Goal: Task Accomplishment & Management: Use online tool/utility

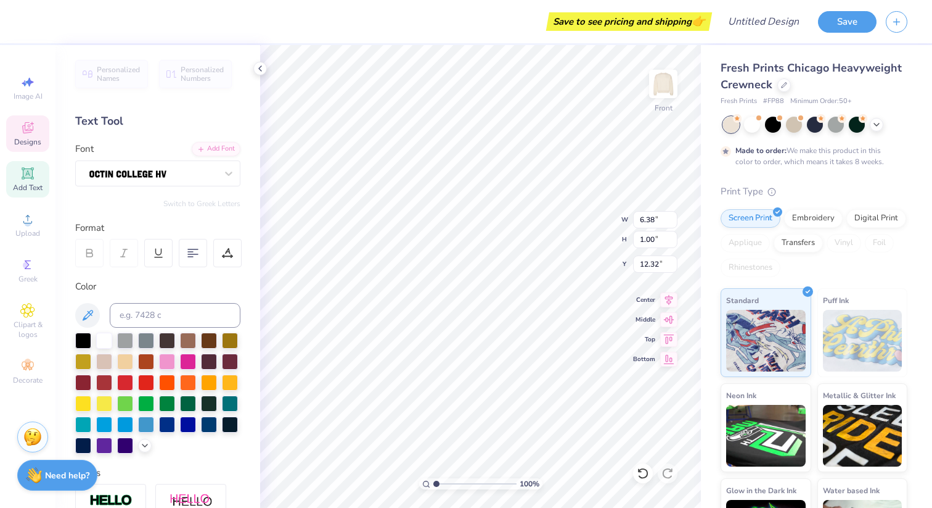
type textarea "P"
type textarea "T"
type textarea "The Tigerlilies"
type input "8.59"
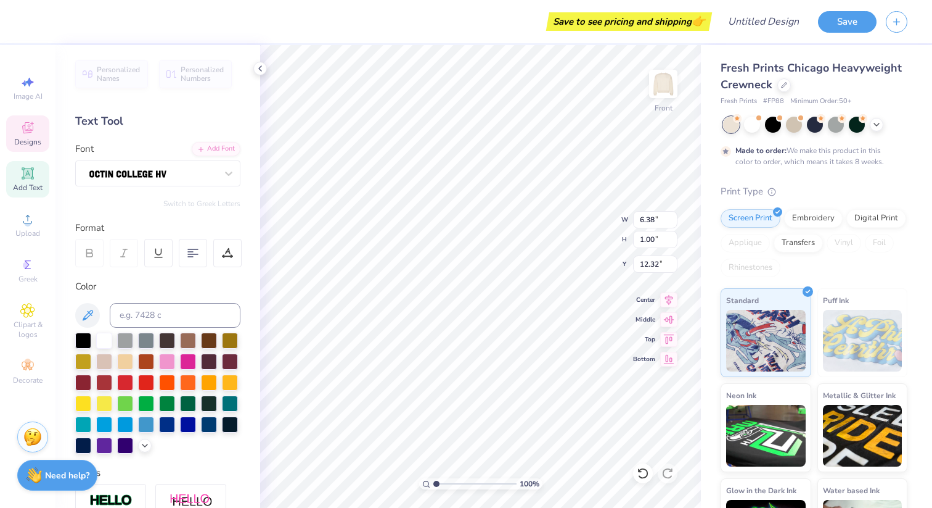
type input "7.69"
type input "4.15"
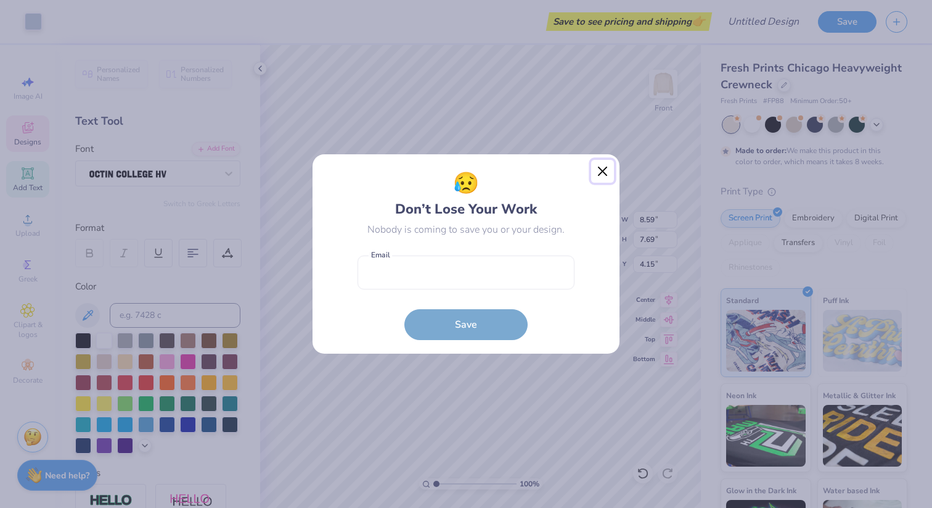
click at [609, 168] on button "Close" at bounding box center [602, 171] width 23 height 23
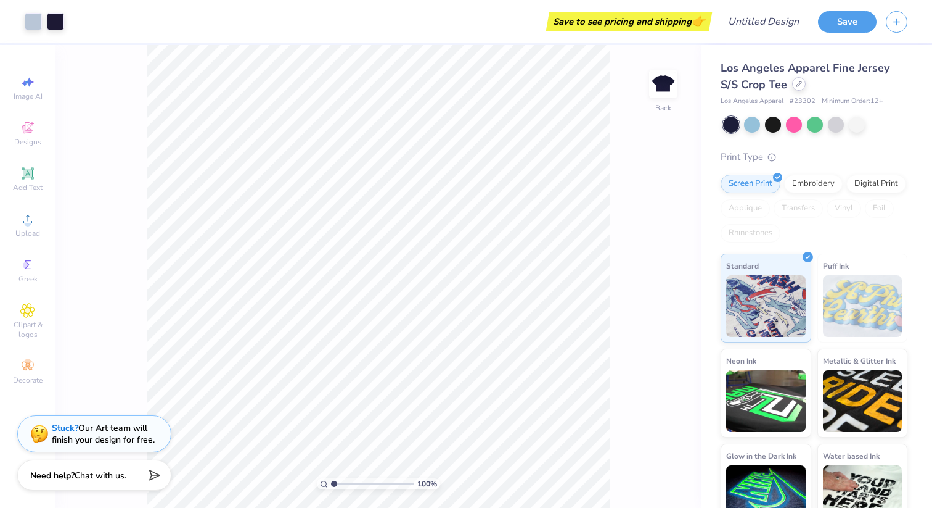
click at [799, 88] on div at bounding box center [799, 84] width 14 height 14
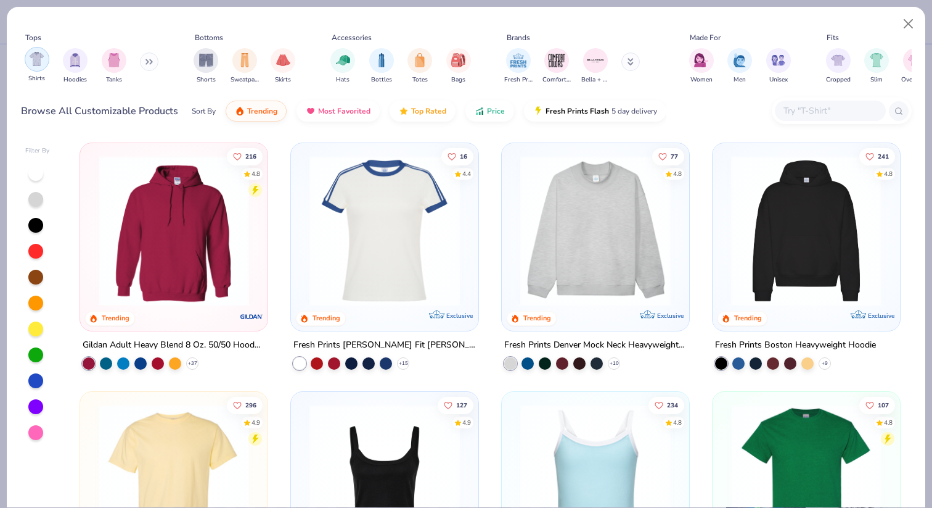
click at [42, 63] on img "filter for Shirts" at bounding box center [37, 59] width 14 height 14
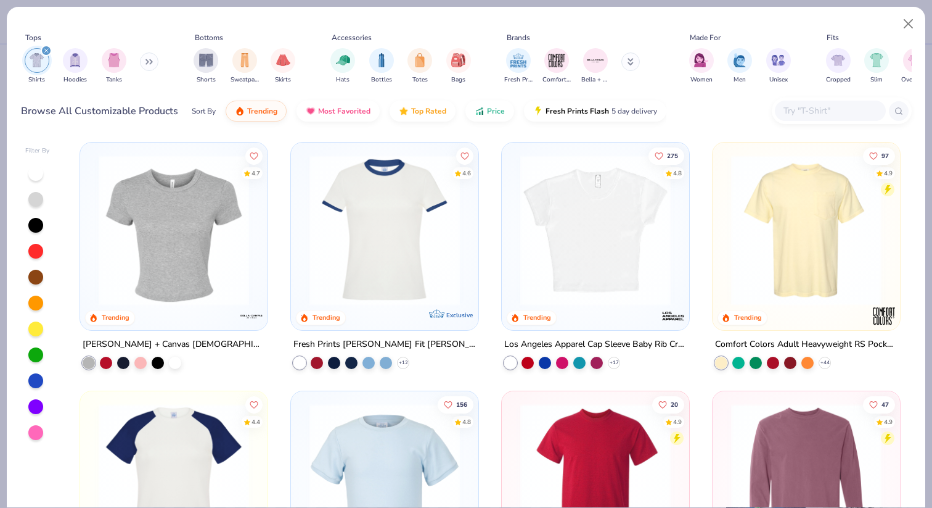
scroll to position [250, 0]
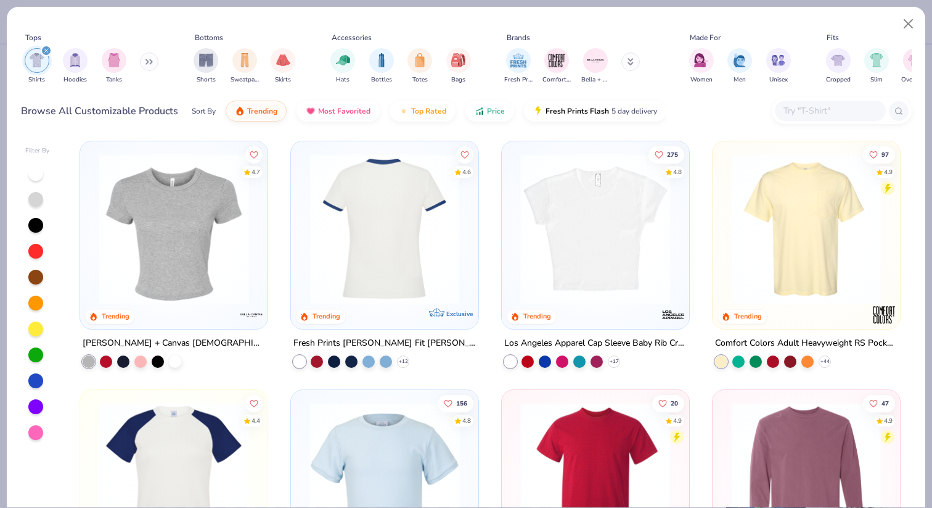
click at [408, 257] on img at bounding box center [384, 229] width 163 height 150
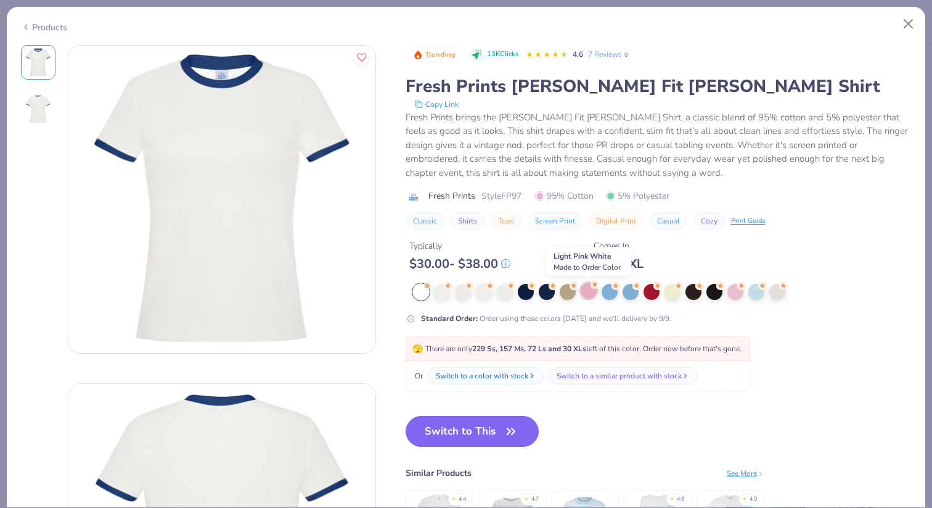
click at [585, 290] on div at bounding box center [589, 290] width 16 height 16
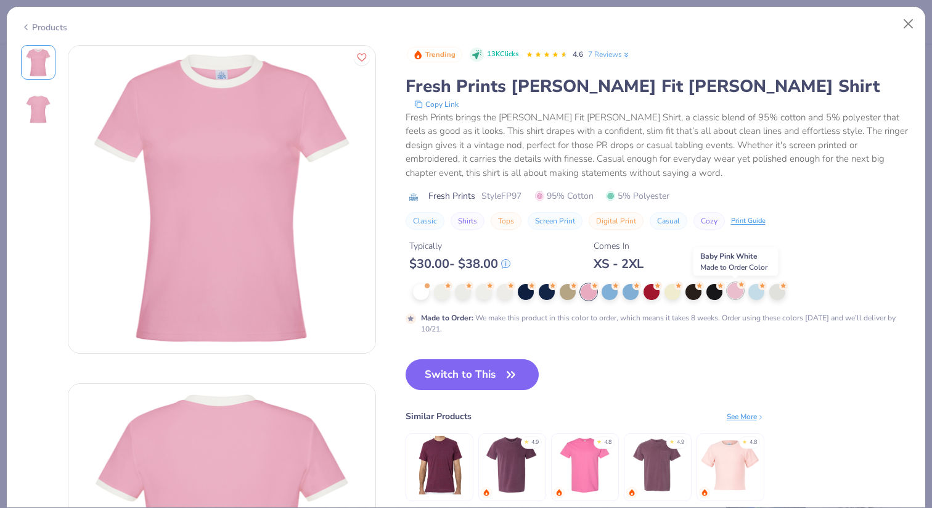
click at [735, 291] on div at bounding box center [736, 290] width 16 height 16
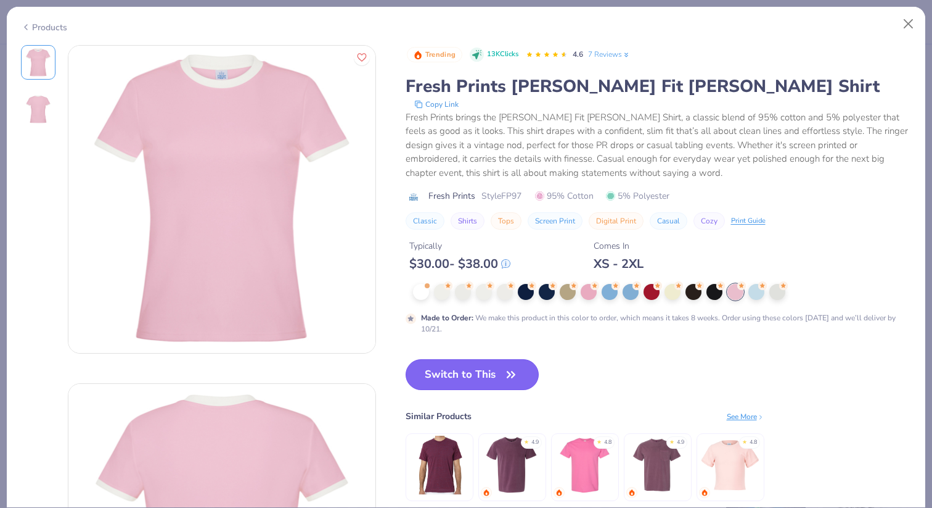
click at [473, 376] on button "Switch to This" at bounding box center [473, 374] width 134 height 31
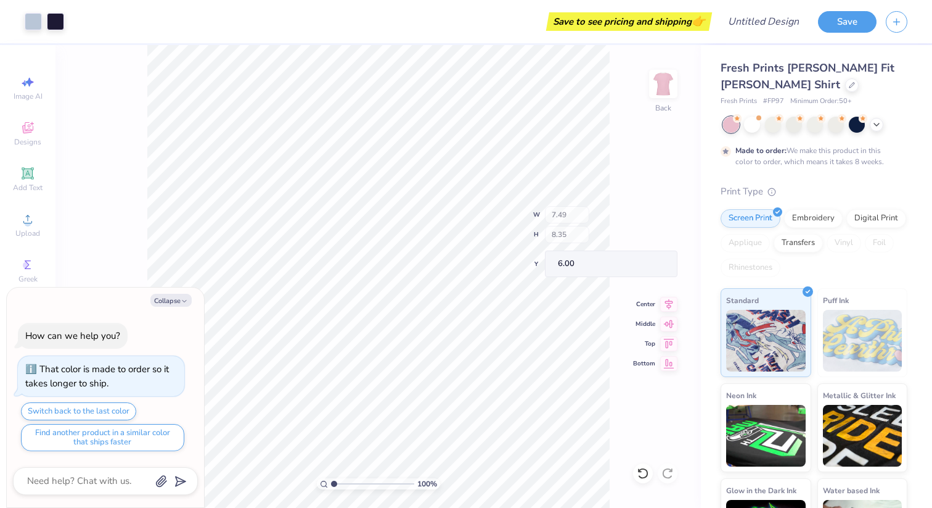
type textarea "x"
type input "6.58"
type input "5.80"
type input "7.12"
click at [177, 294] on button "Collapse" at bounding box center [170, 300] width 41 height 13
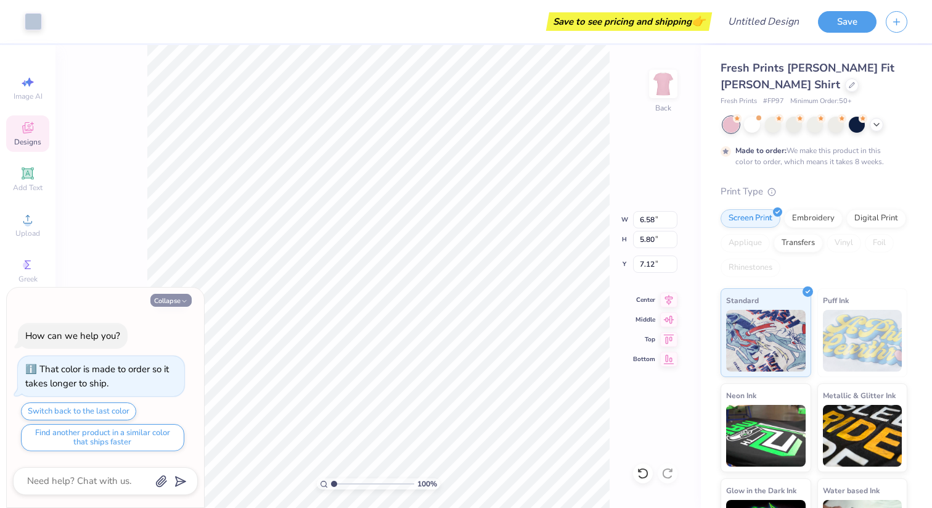
type textarea "x"
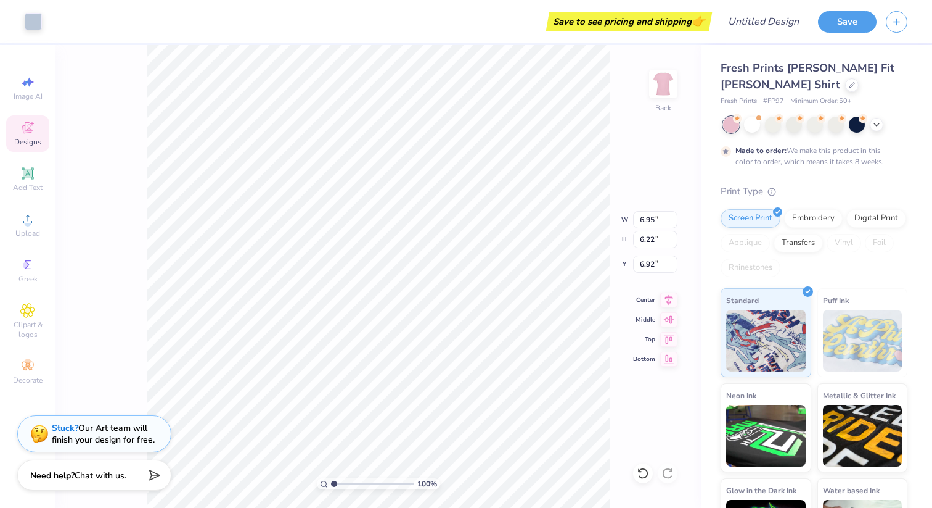
type input "2.29"
type input "0.60"
type input "6.00"
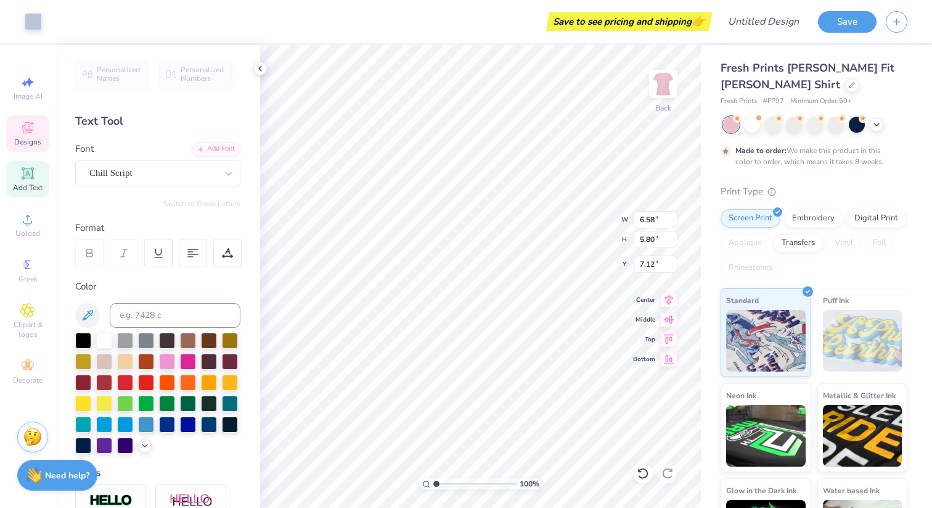
type input "7.10"
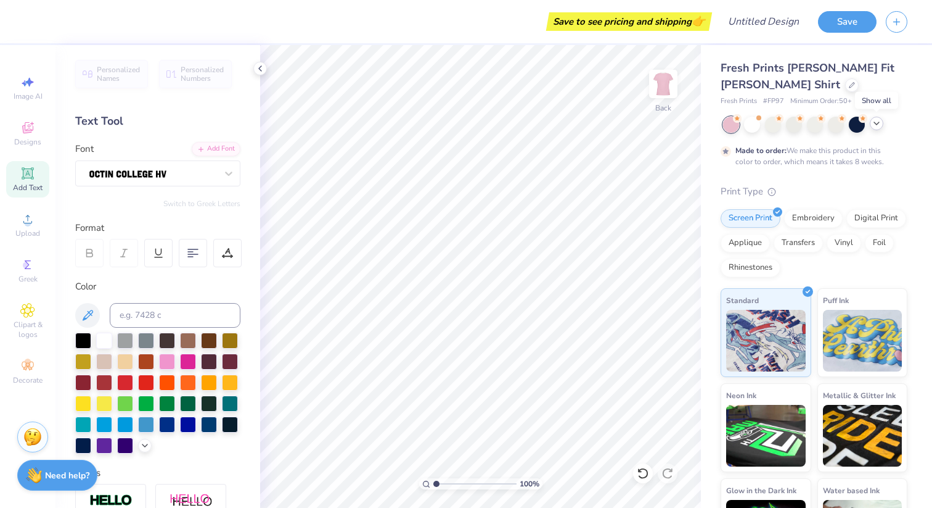
click at [874, 123] on icon at bounding box center [877, 123] width 10 height 10
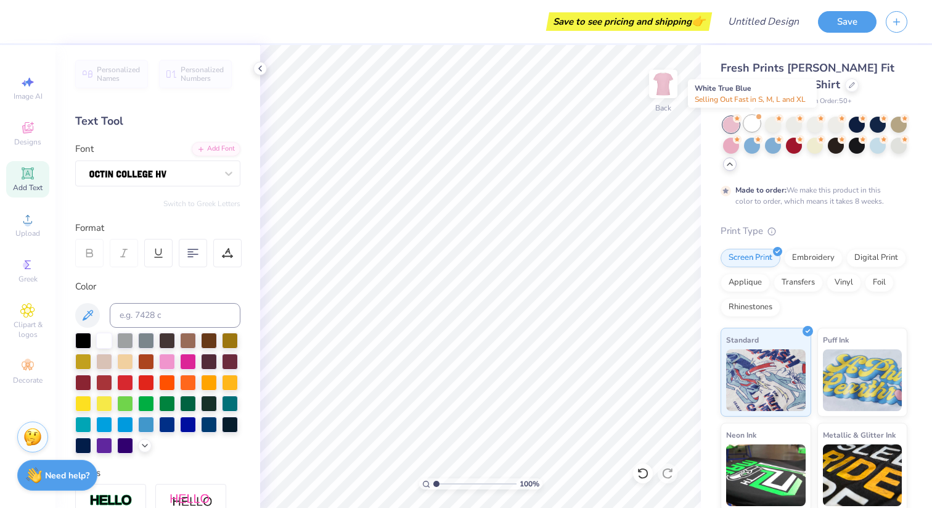
click at [752, 120] on div at bounding box center [752, 123] width 16 height 16
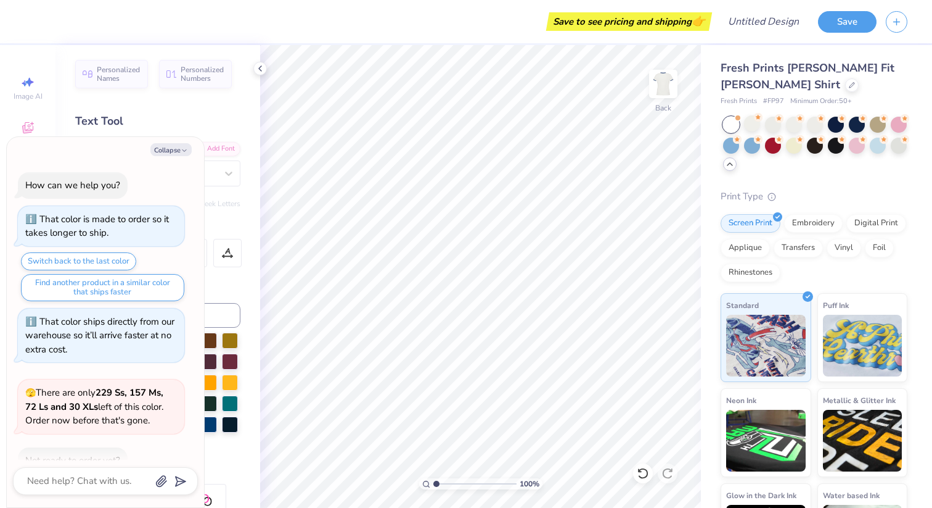
scroll to position [232, 0]
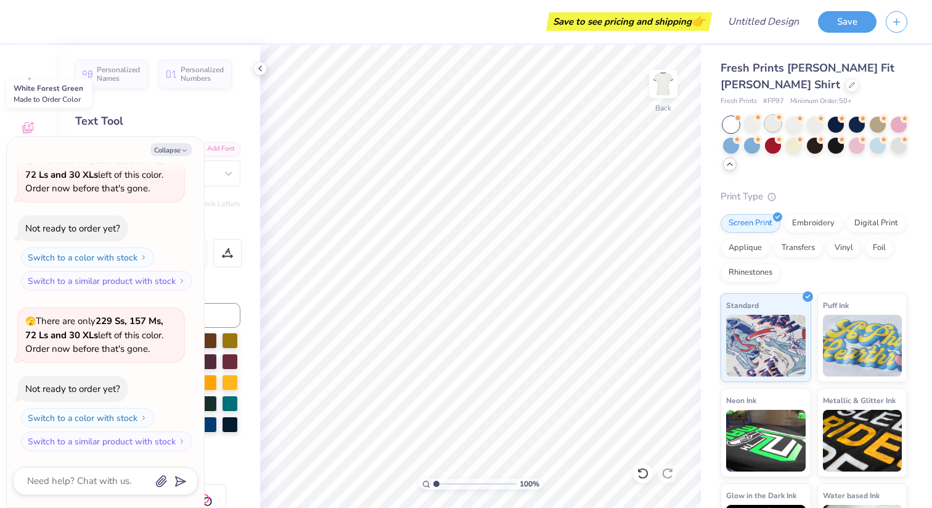
click at [774, 120] on div at bounding box center [773, 123] width 16 height 16
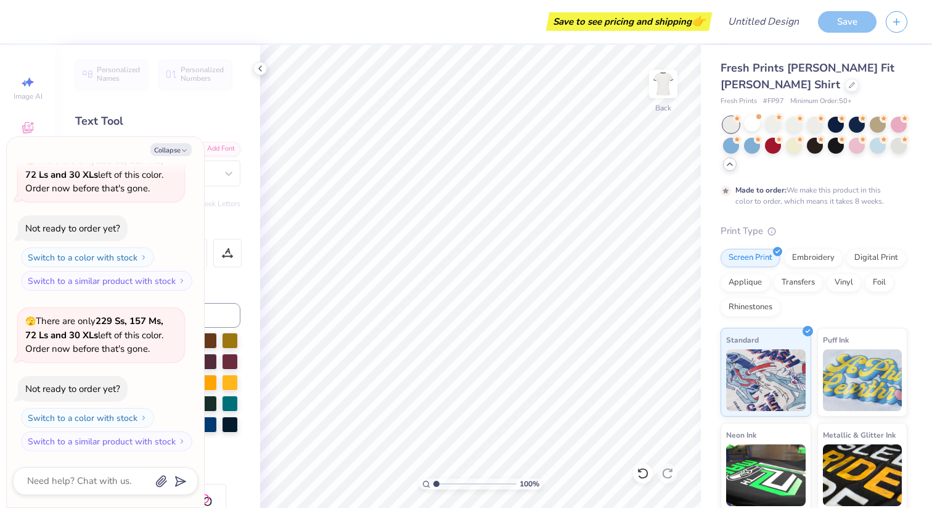
scroll to position [334, 0]
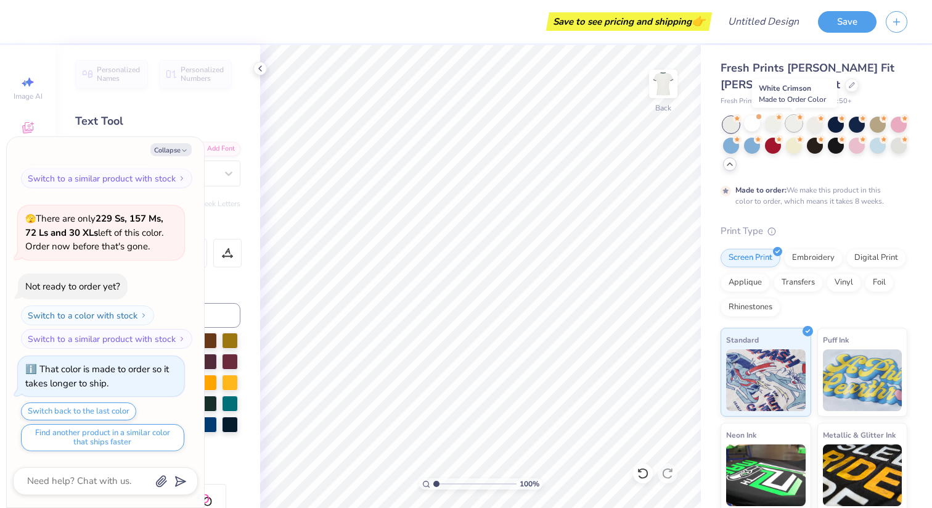
click at [794, 122] on div at bounding box center [794, 123] width 16 height 16
click at [817, 123] on div at bounding box center [815, 123] width 16 height 16
click at [858, 144] on div at bounding box center [857, 144] width 16 height 16
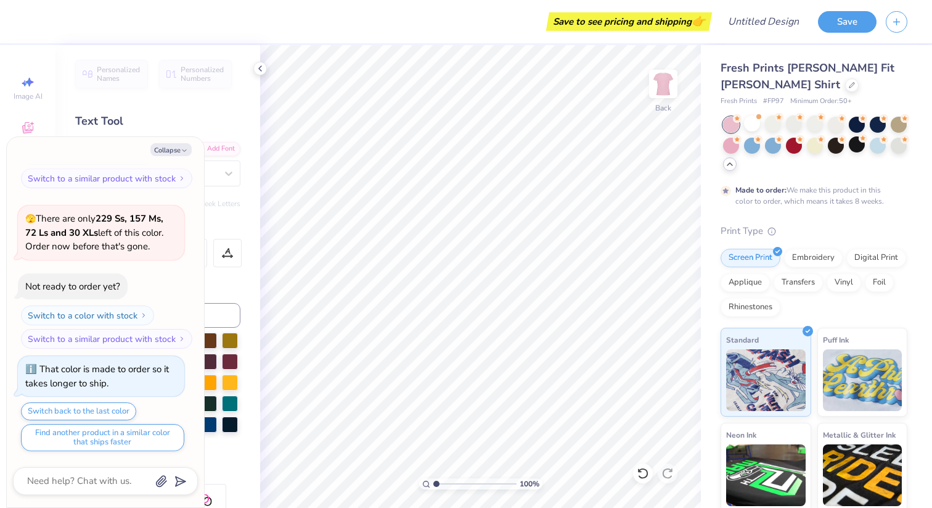
click at [224, 221] on div "Format" at bounding box center [158, 228] width 167 height 14
click at [179, 145] on button "Collapse" at bounding box center [170, 149] width 41 height 13
type textarea "x"
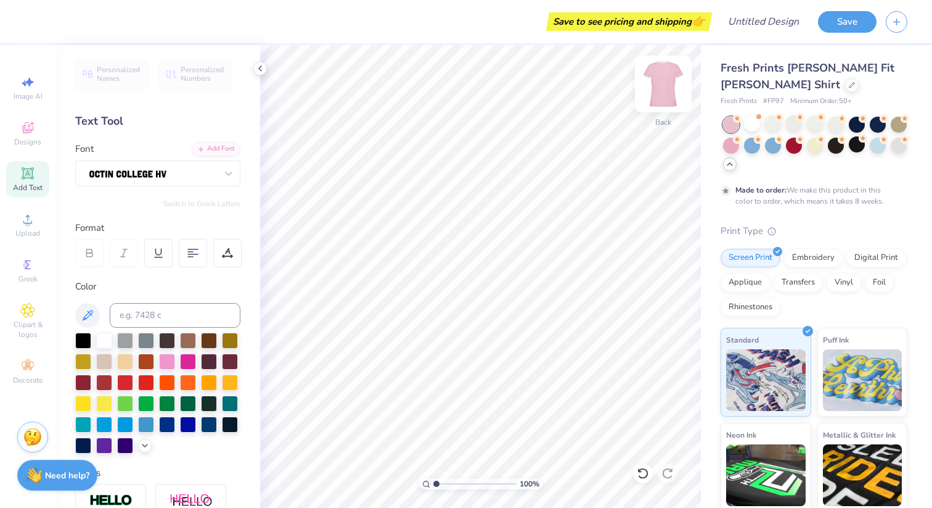
click at [662, 81] on img at bounding box center [663, 83] width 49 height 49
click at [25, 179] on icon at bounding box center [27, 173] width 15 height 15
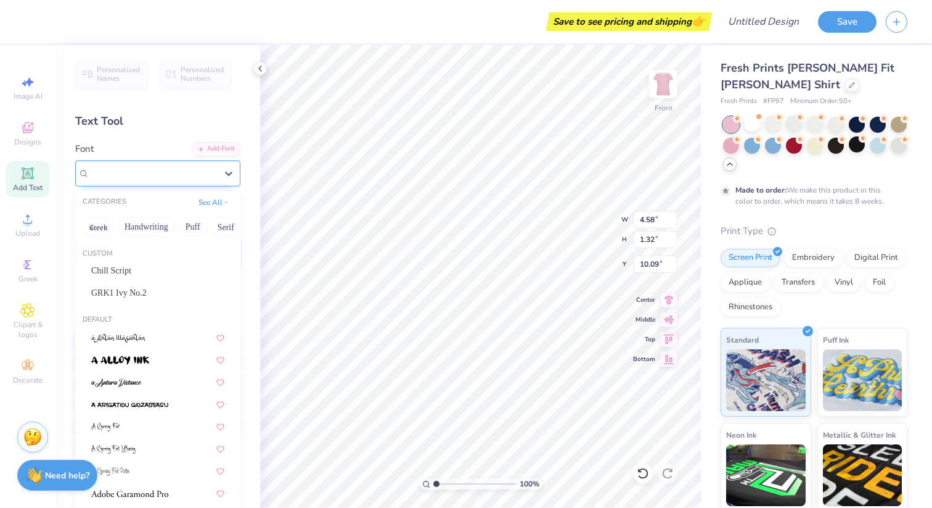
click at [179, 168] on div "Super Dream" at bounding box center [153, 172] width 130 height 19
click at [98, 228] on button "Greek" at bounding box center [98, 227] width 31 height 20
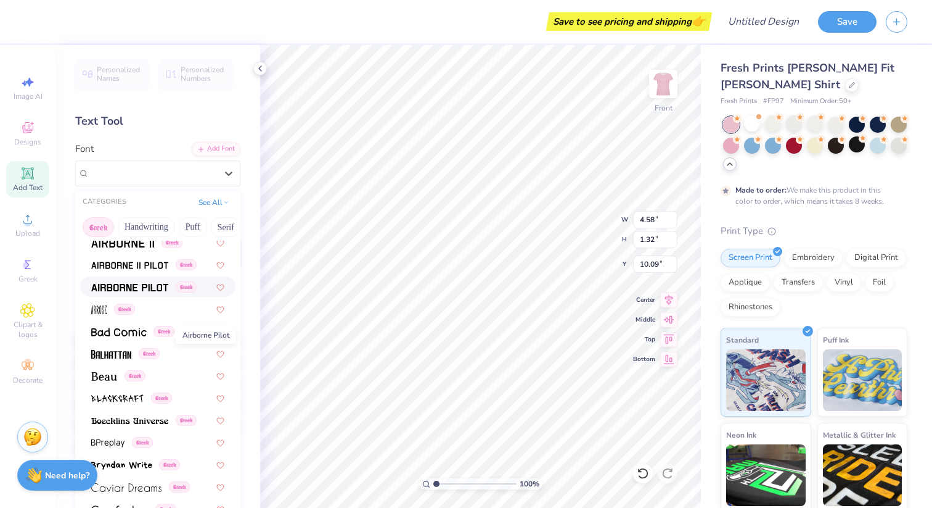
scroll to position [52, 0]
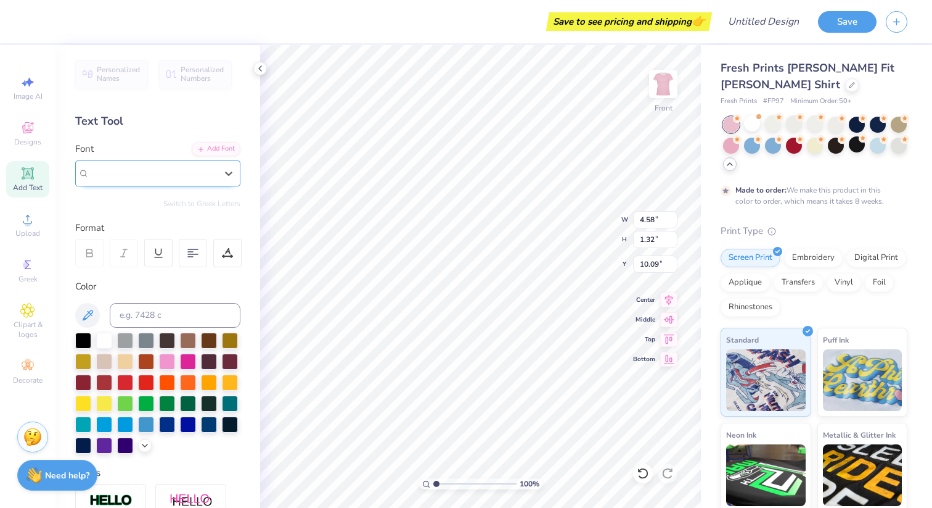
click at [113, 174] on span "Super Dream" at bounding box center [113, 173] width 49 height 14
click at [101, 222] on button "Greek" at bounding box center [98, 227] width 31 height 20
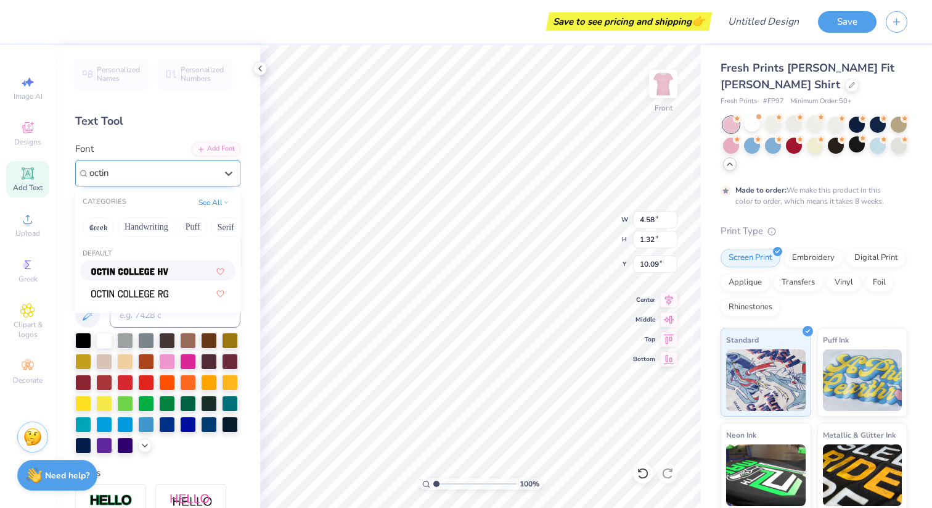
click at [136, 268] on img at bounding box center [129, 271] width 77 height 9
type input "octin"
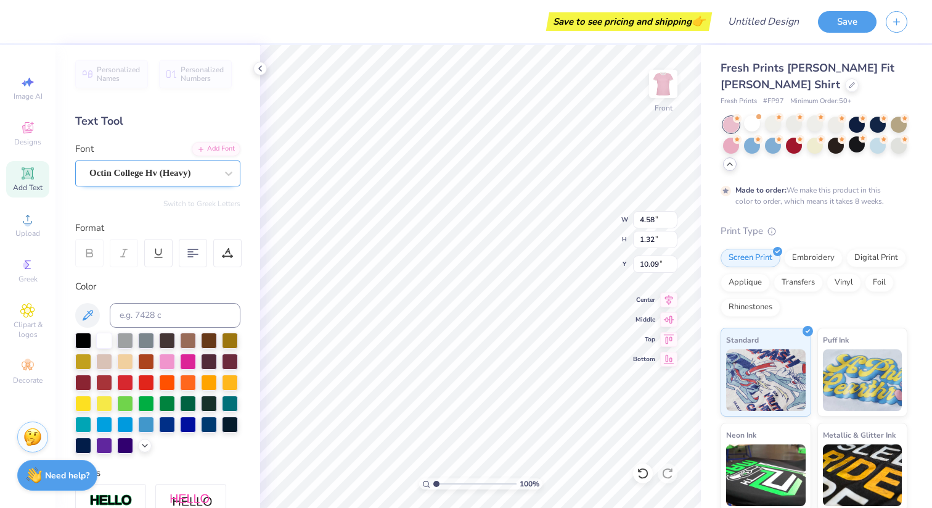
type input "4.03"
type textarea "71"
type input "5.63"
type input "4.50"
type input "6.04"
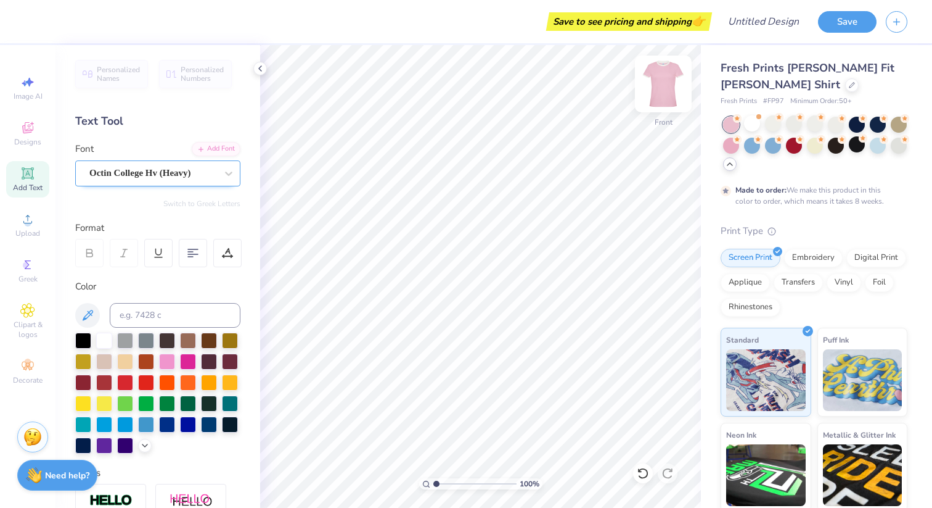
click at [656, 82] on img at bounding box center [663, 83] width 49 height 49
click at [27, 171] on icon at bounding box center [27, 173] width 15 height 15
type textarea "The Tigerlilies"
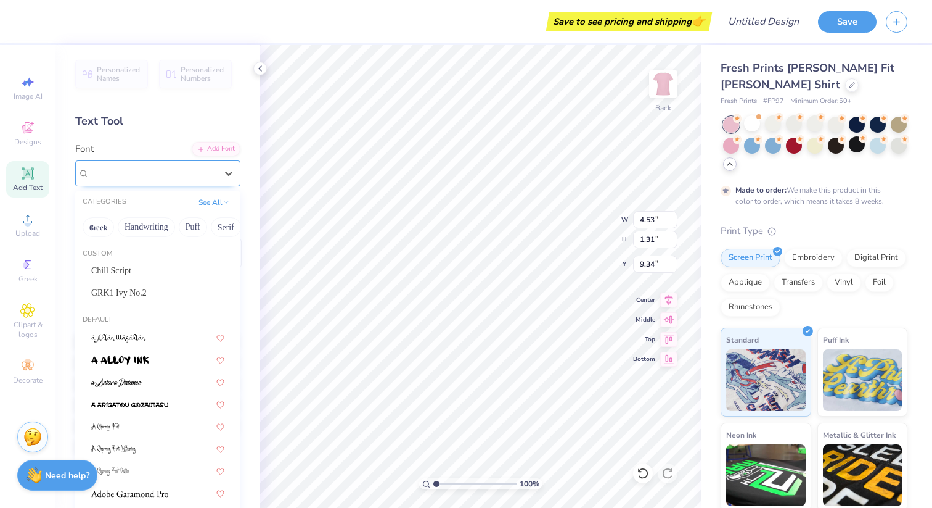
click at [130, 175] on div "Super Dream" at bounding box center [153, 172] width 130 height 19
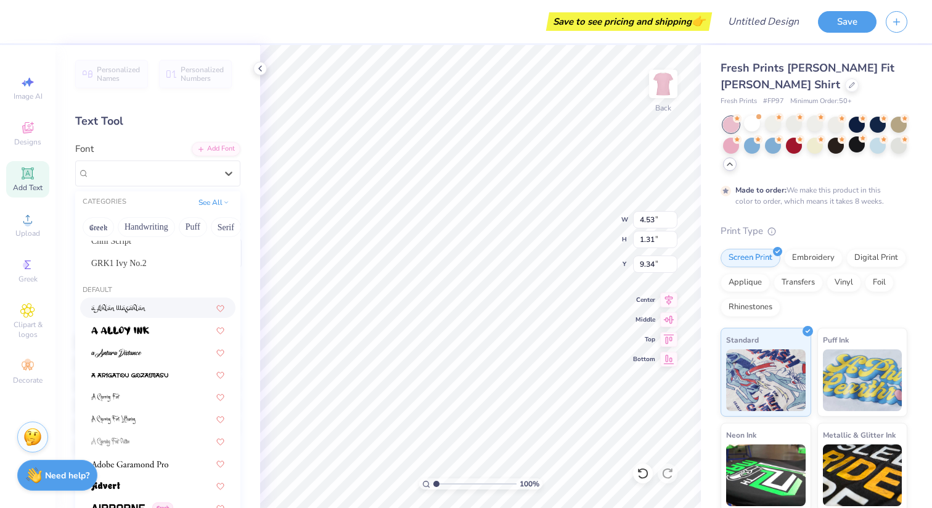
scroll to position [35, 0]
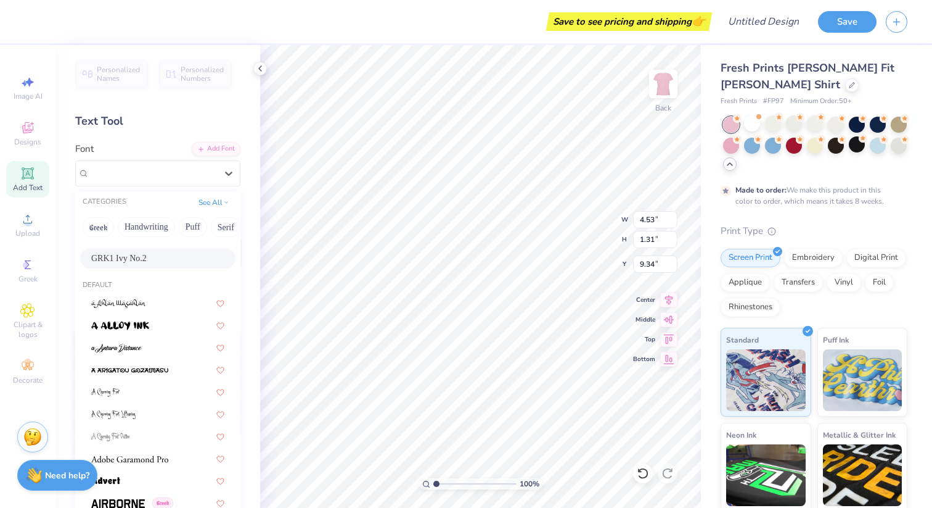
click at [139, 264] on span "GRK1 Ivy No.2" at bounding box center [119, 258] width 56 height 13
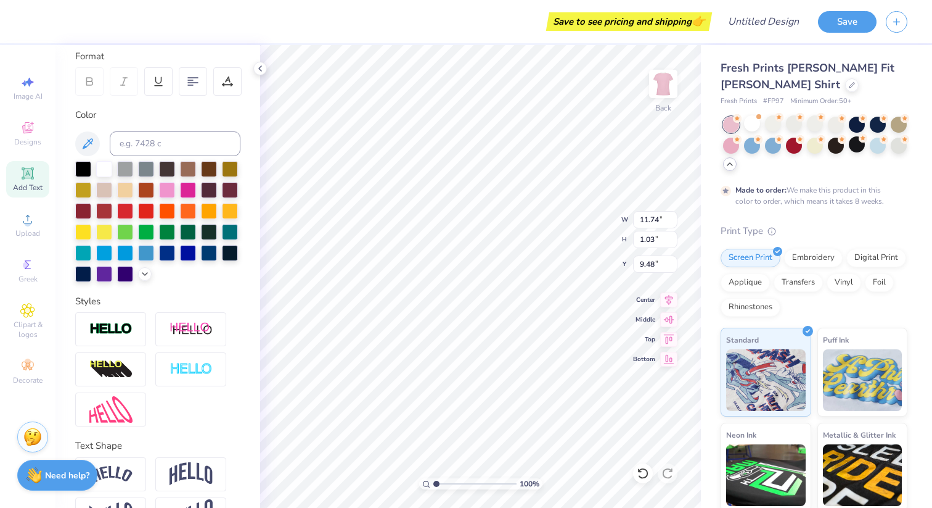
scroll to position [209, 0]
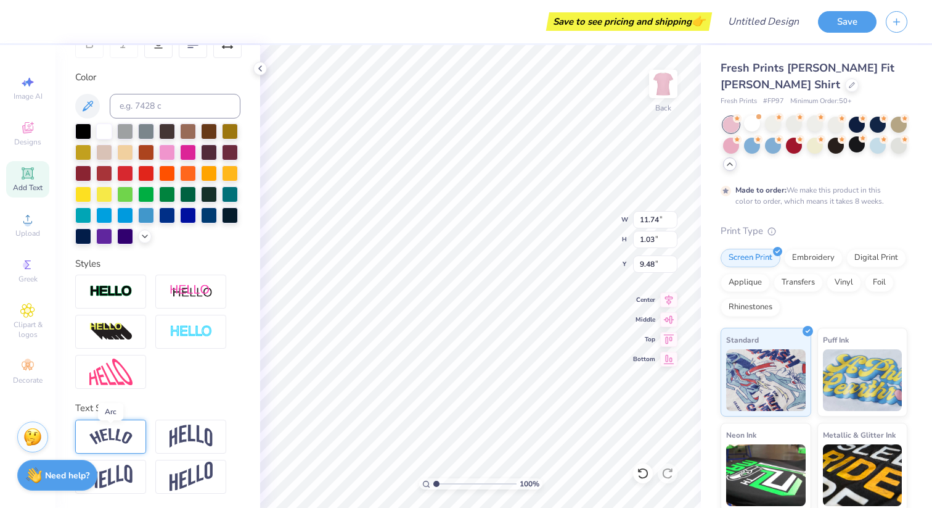
click at [109, 434] on img at bounding box center [110, 436] width 43 height 17
type input "2.39"
type input "8.81"
click at [196, 429] on img at bounding box center [191, 435] width 43 height 23
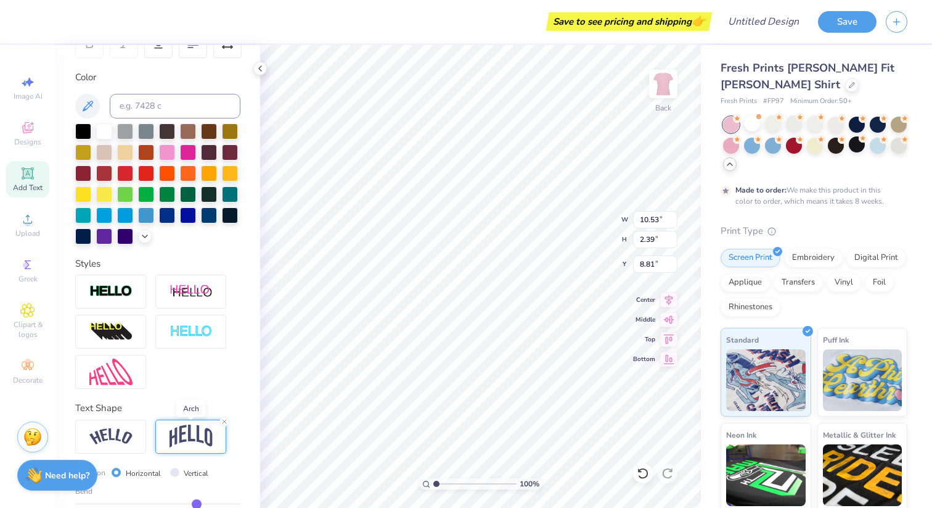
type input "10.53"
type input "2.96"
type input "8.52"
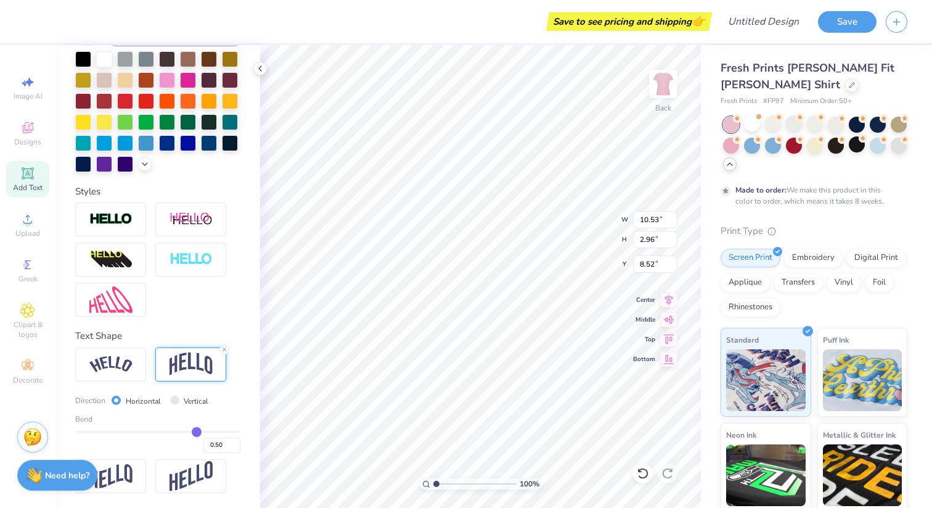
type input "0.48"
type input "0.47"
type input "0.46"
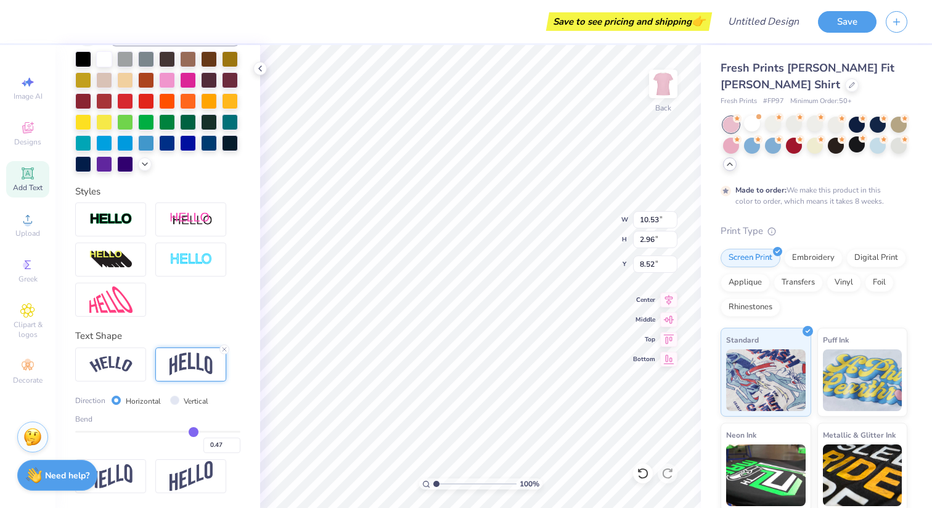
type input "0.46"
type input "0.45"
type input "0.44"
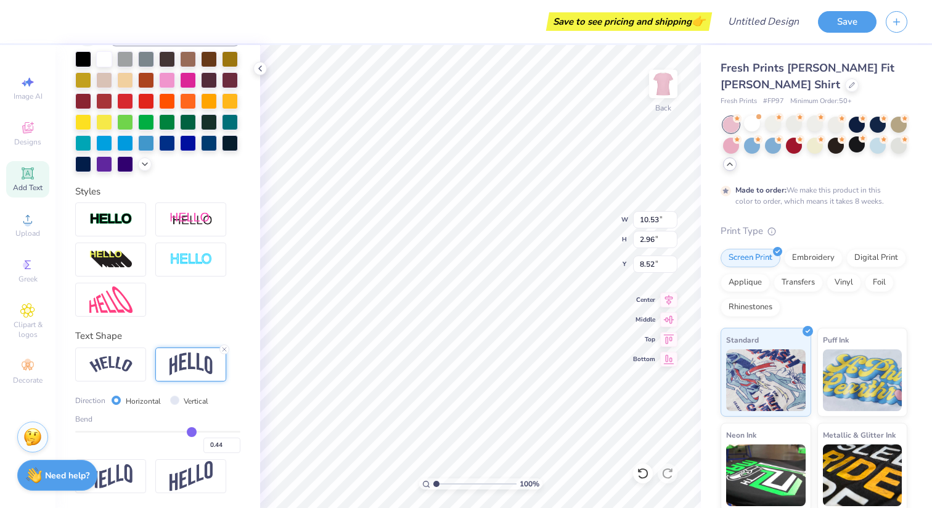
type input "0.43"
type input "0.41"
type input "0.4"
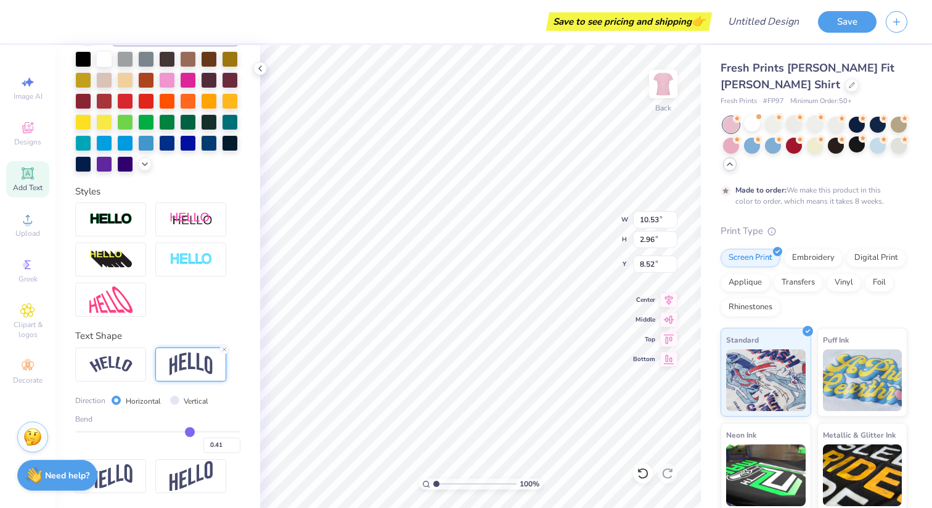
type input "0.40"
type input "0.39"
type input "0.37"
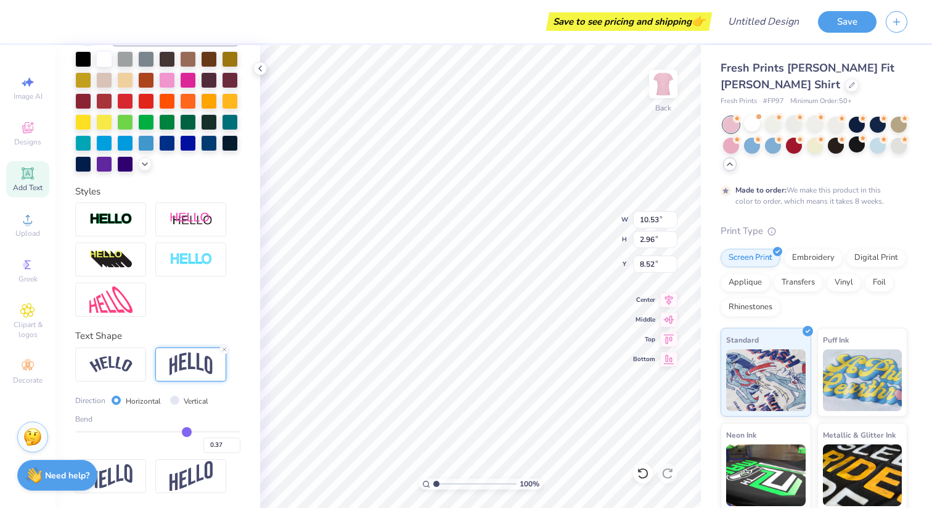
type input "0.36"
type input "0.34"
type input "0.32"
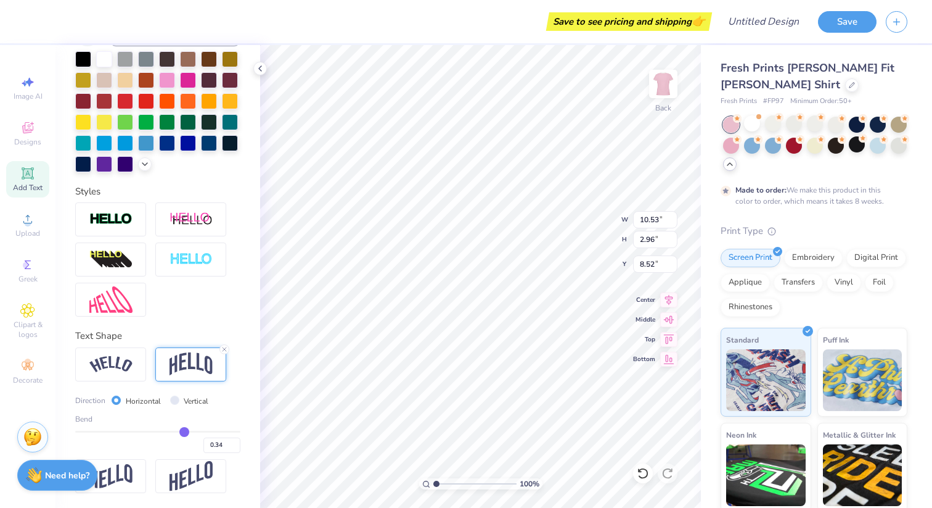
type input "0.32"
type input "0.31"
type input "0.3"
type input "0.30"
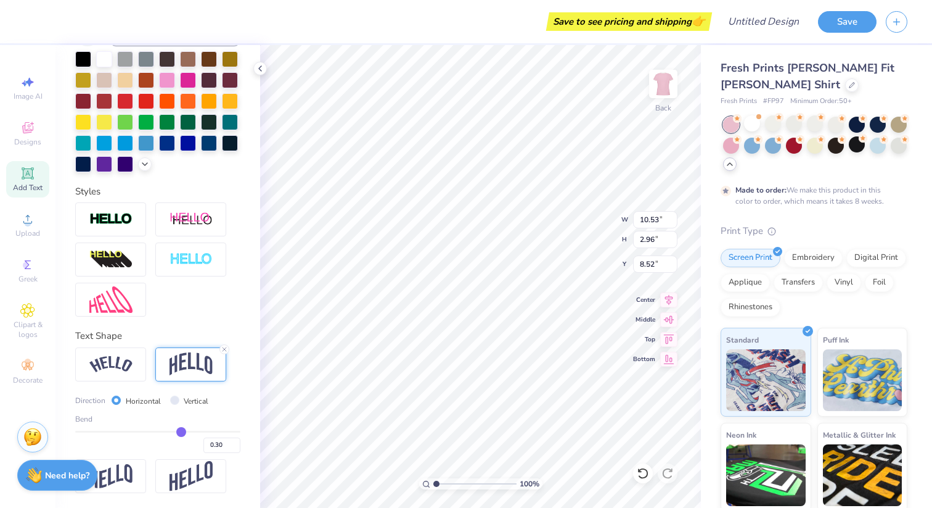
type input "0.29"
type input "0.28"
type input "0.27"
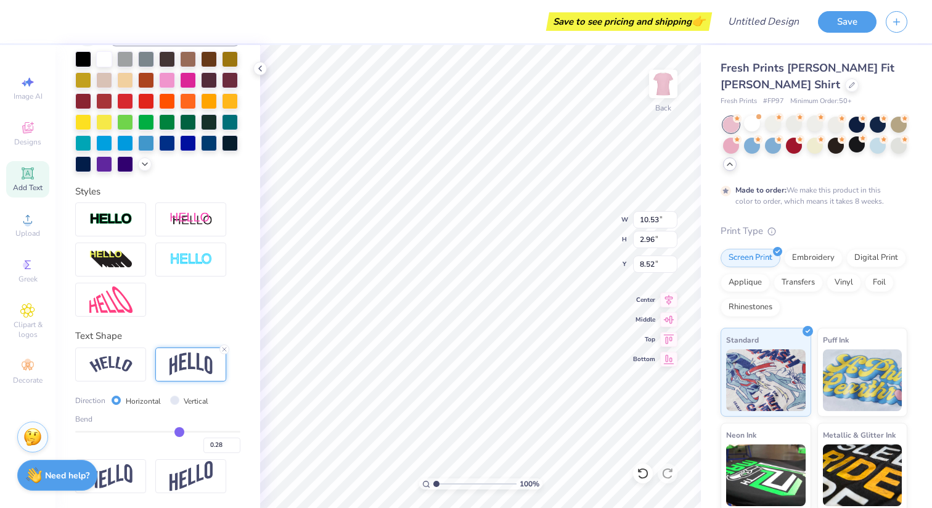
type input "0.27"
type input "0.26"
type input "0.25"
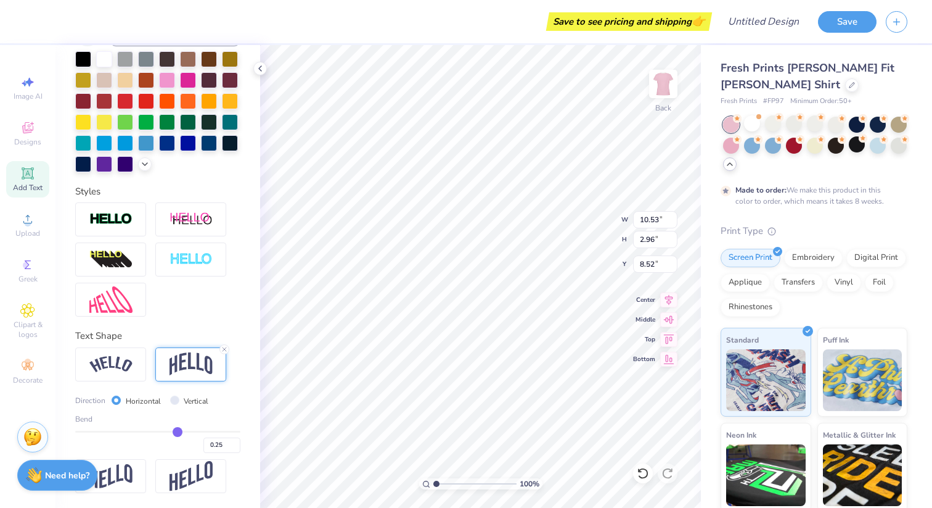
type input "0.24"
type input "0.23"
type input "0.22"
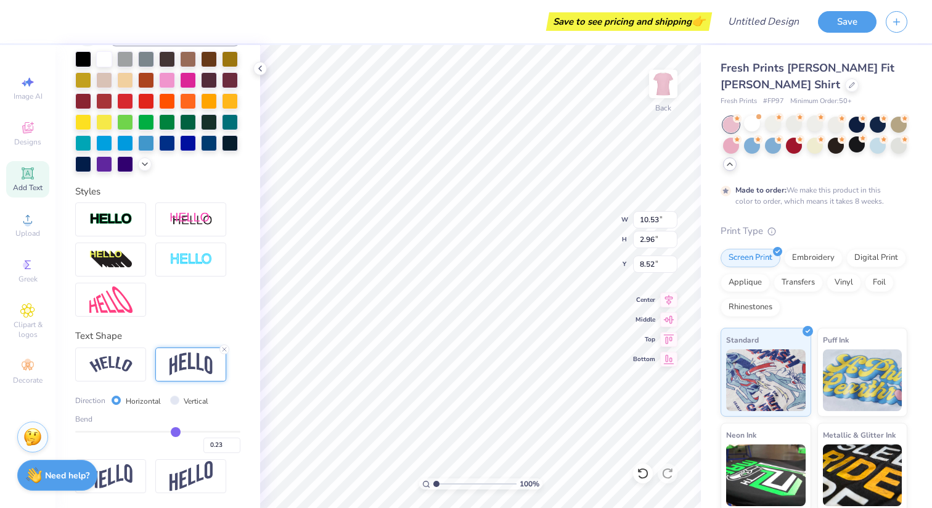
type input "0.22"
type input "0.21"
type input "0.2"
type input "0.20"
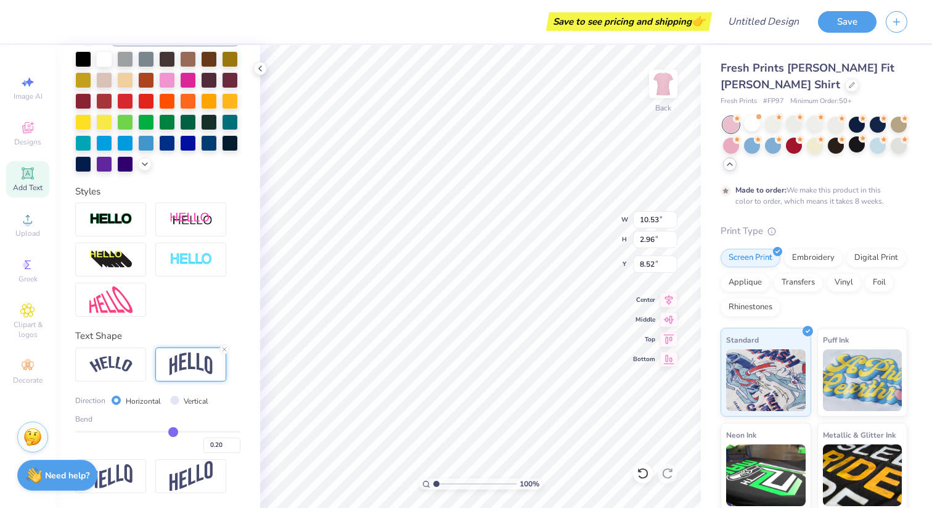
type input "0.19"
type input "0.18"
type input "0.17"
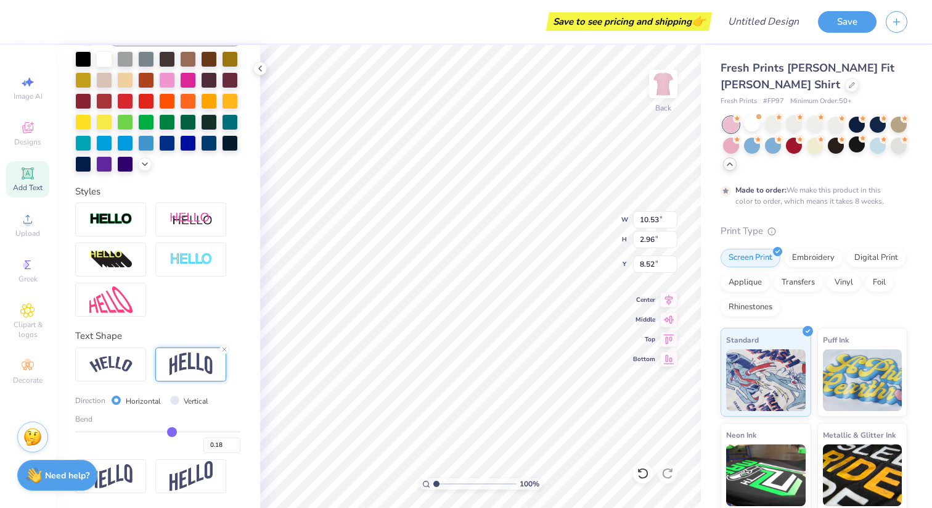
type input "0.17"
type input "0.16"
type input "0.15"
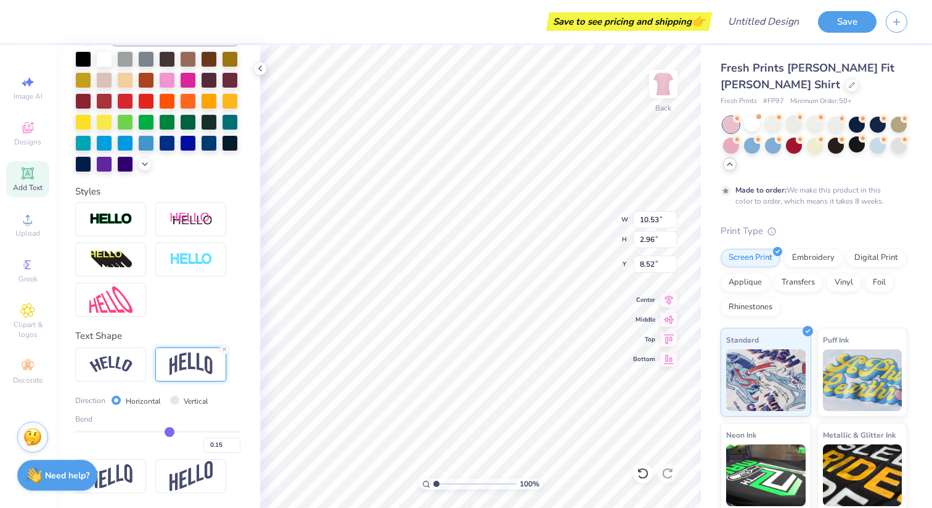
type input "0.14"
type input "0.13"
type input "0.12"
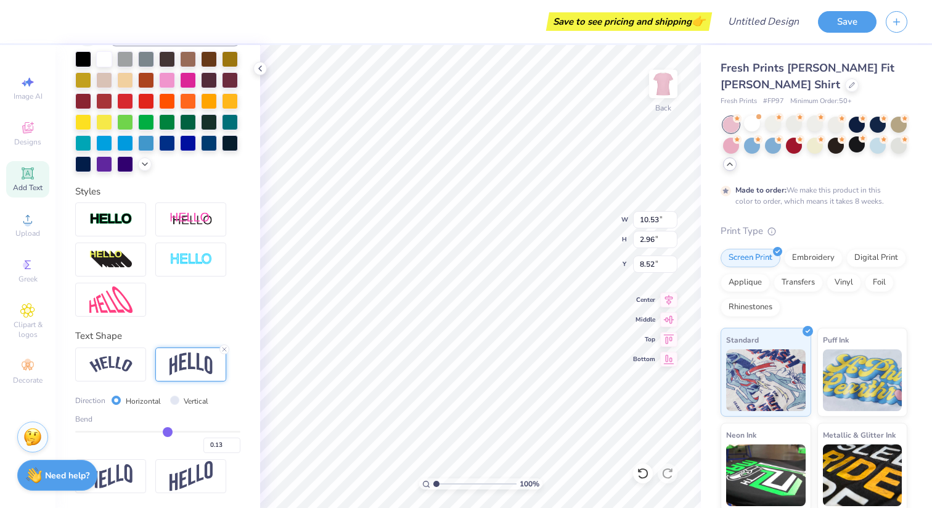
type input "0.12"
type input "0.11"
type input "0.1"
type input "0.10"
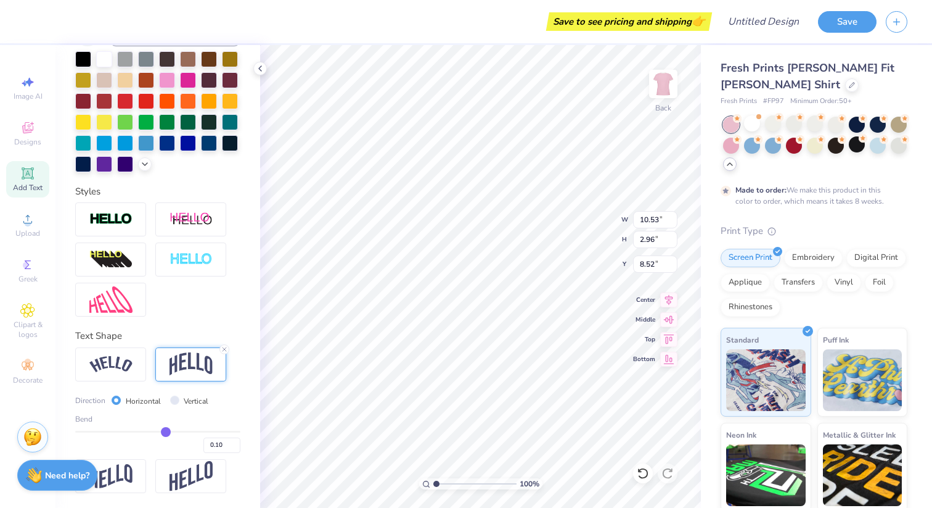
type input "0.09"
type input "0.08"
type input "0.07"
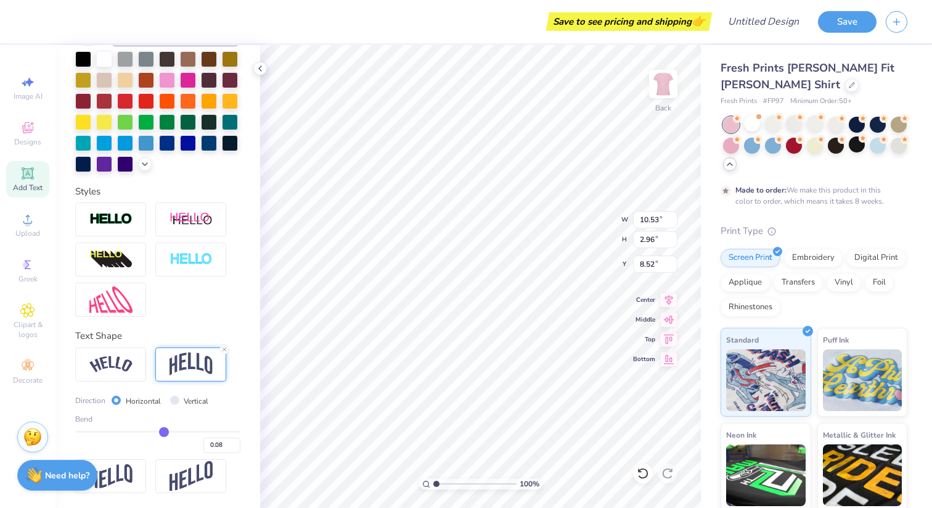
type input "0.07"
type input "0.06"
drag, startPoint x: 195, startPoint y: 429, endPoint x: 163, endPoint y: 427, distance: 32.1
type input "0.06"
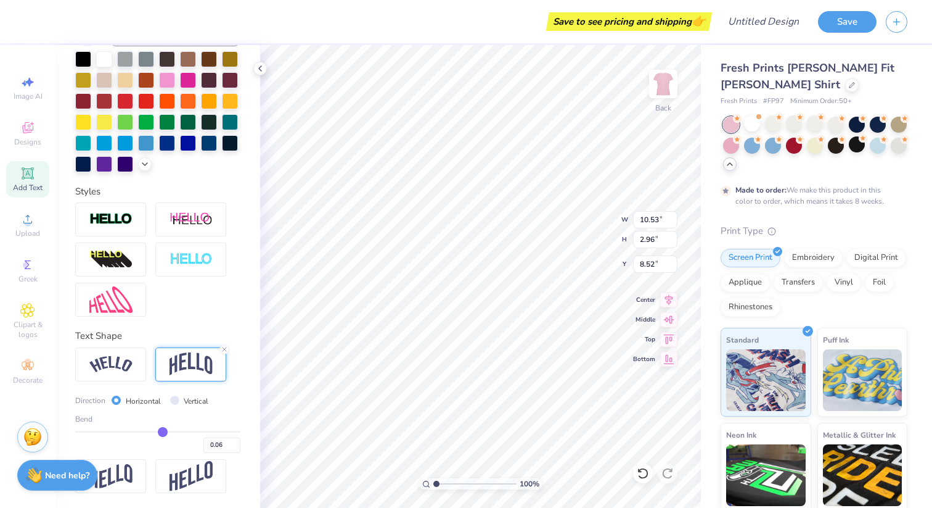
click at [163, 430] on input "range" at bounding box center [157, 431] width 165 height 2
type input "1.16"
type input "9.42"
type input "0.07"
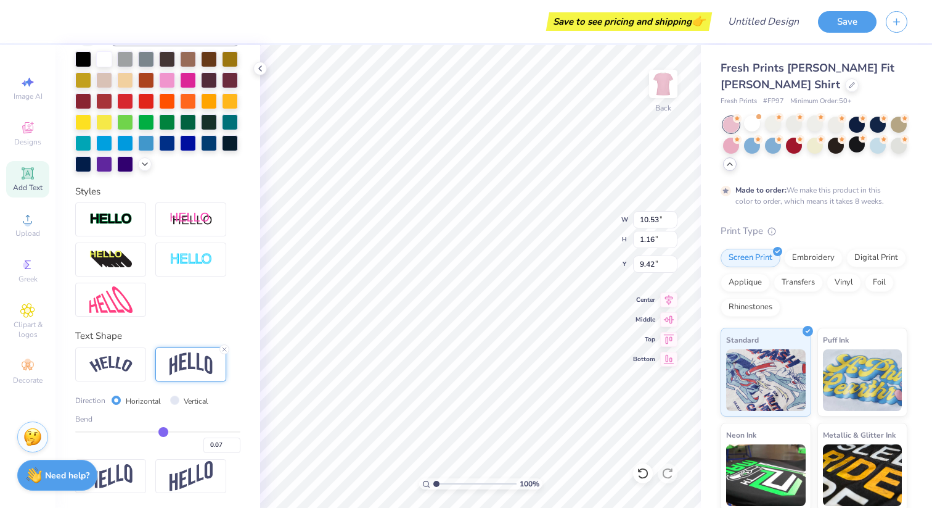
type input "0.08"
type input "0.09"
type input "0.1"
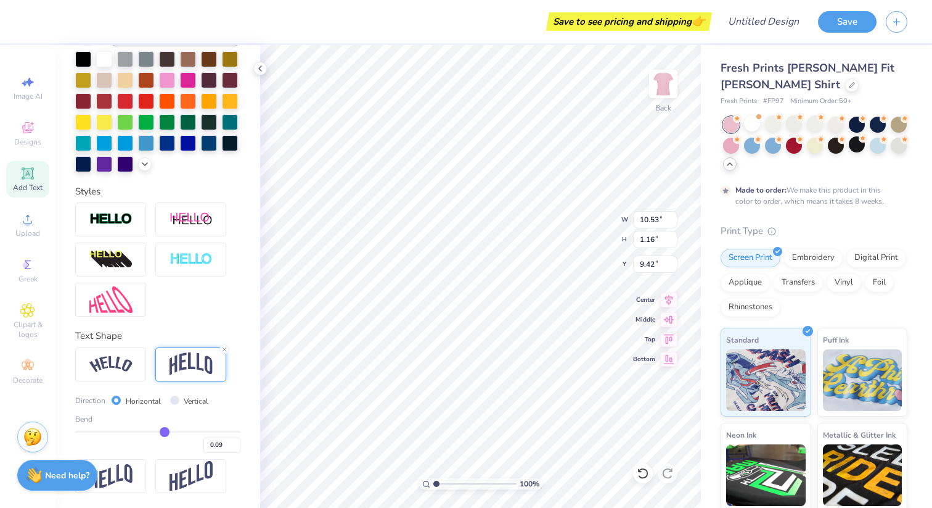
type input "0.10"
type input "0.11"
type input "0.13"
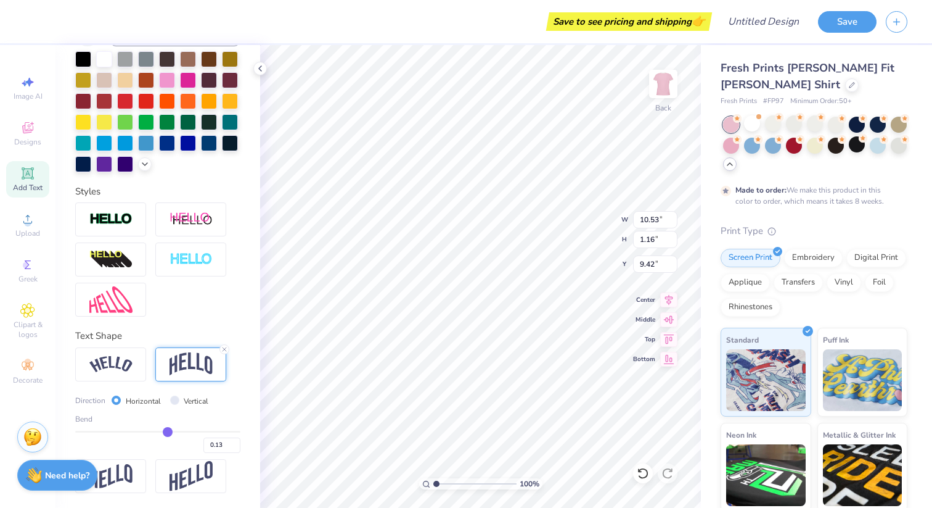
type input "0.14"
type input "0.15"
type input "0.17"
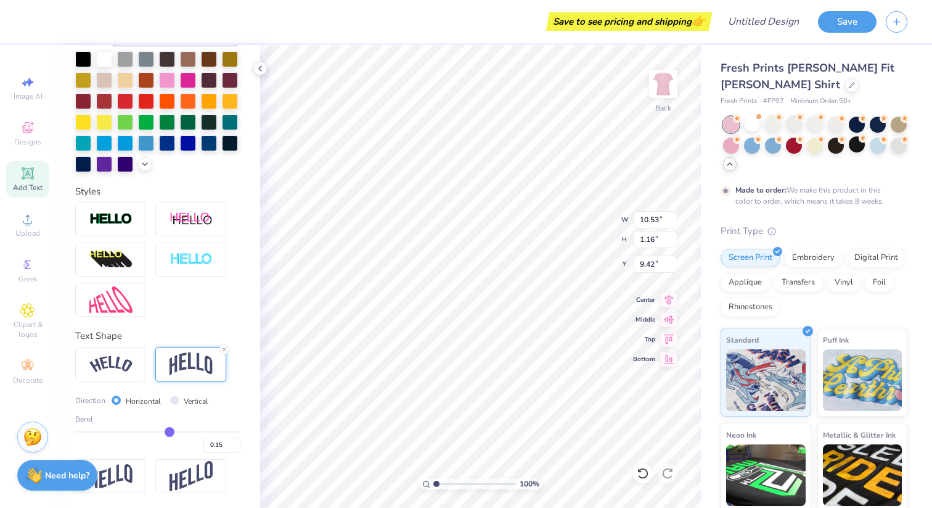
type input "0.17"
type input "0.18"
type input "0.2"
type input "0.20"
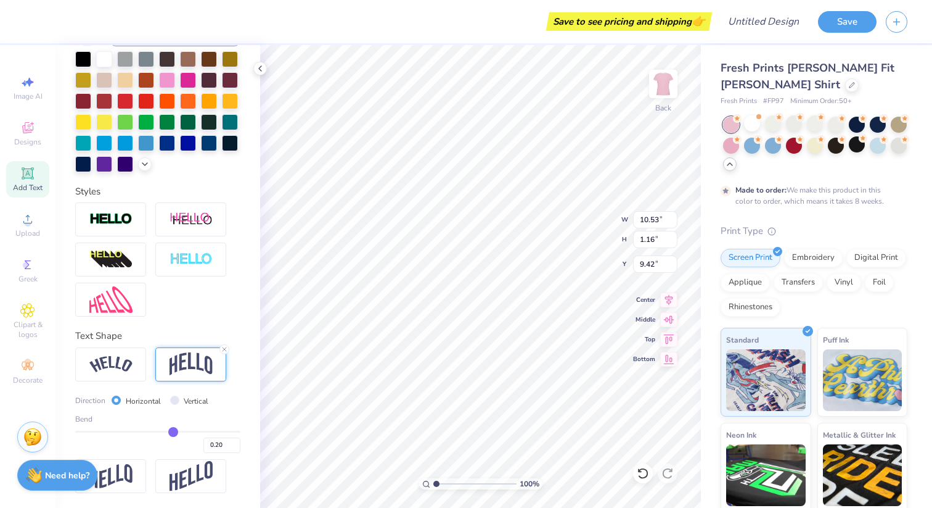
type input "0.22"
type input "0.23"
type input "0.24"
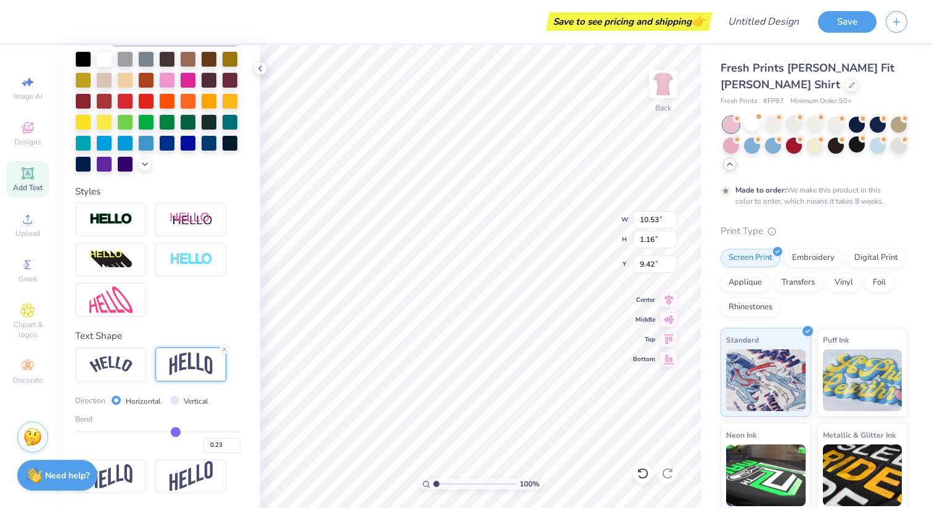
type input "0.24"
type input "0.25"
type input "0.26"
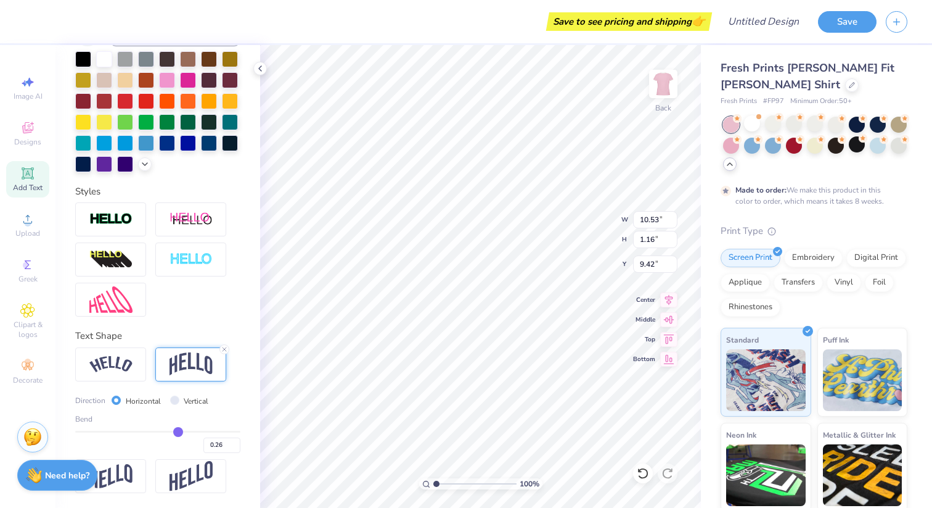
type input "0.27"
type input "0.28"
type input "0.29"
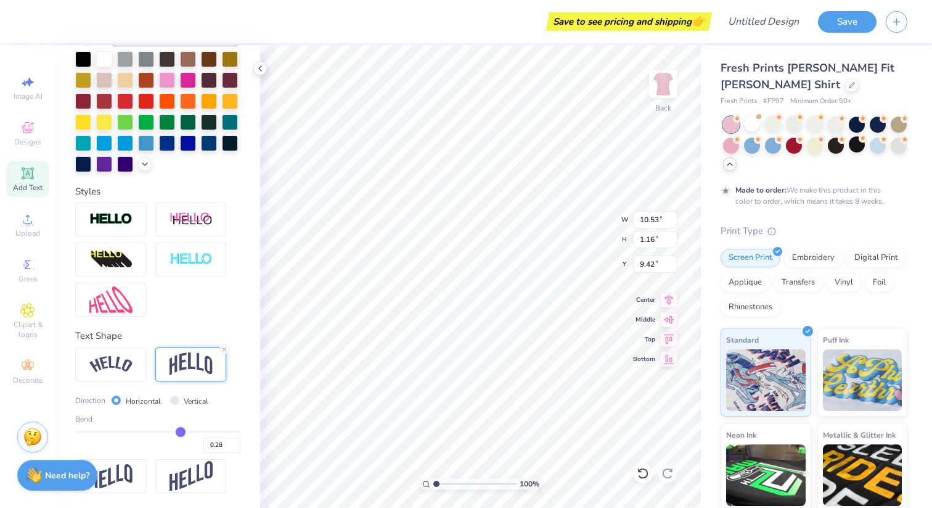
type input "0.29"
type input "0.3"
type input "0.30"
type input "0.31"
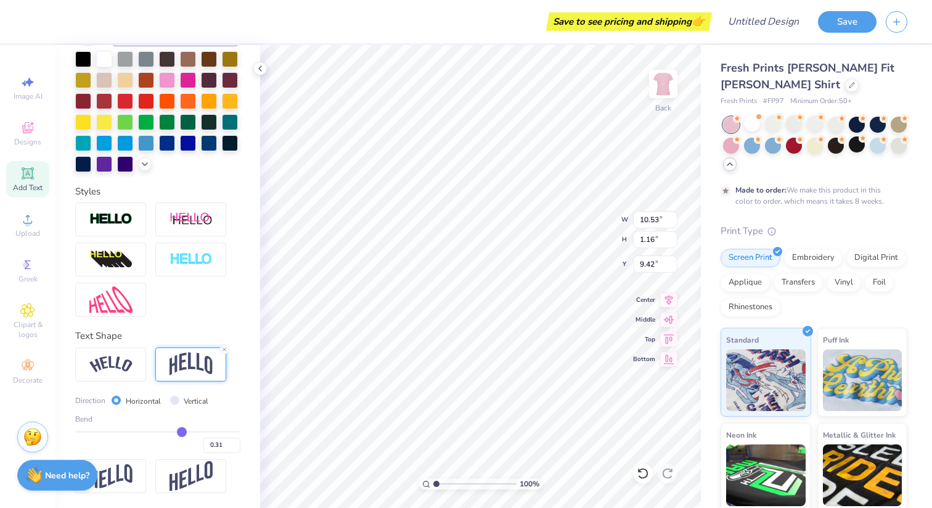
drag, startPoint x: 163, startPoint y: 428, endPoint x: 182, endPoint y: 427, distance: 19.1
type input "0.31"
click at [182, 430] on input "range" at bounding box center [157, 431] width 165 height 2
type input "2.16"
type input "8.92"
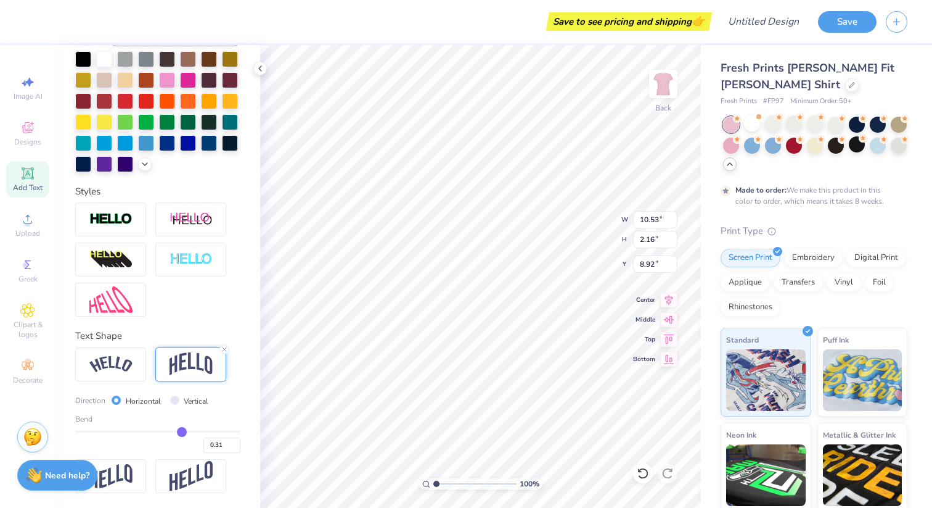
type input "0.29"
type input "0.27"
type input "0.26"
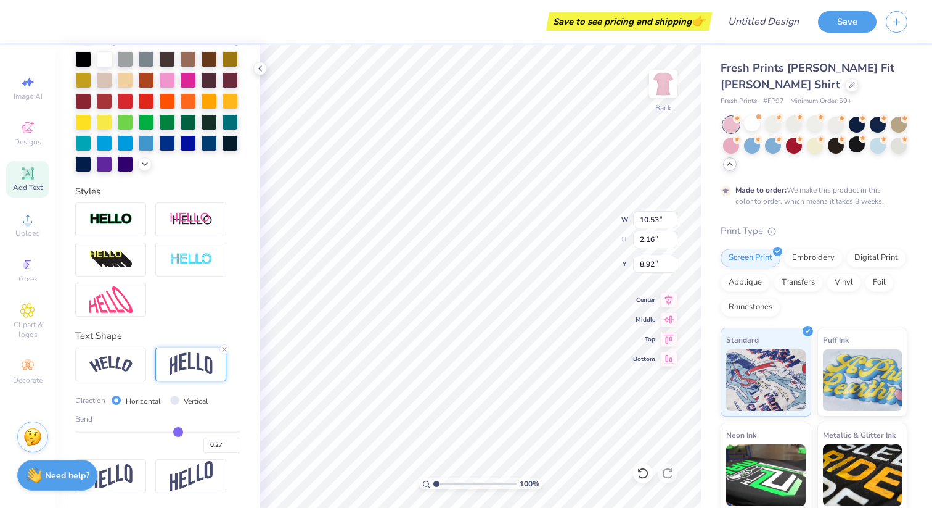
type input "0.26"
type input "0.25"
type input "0.23"
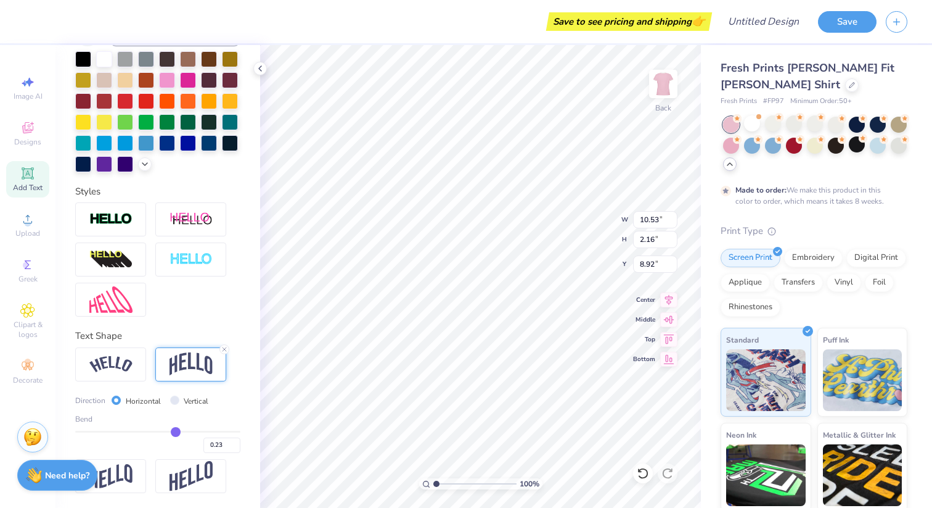
type input "0.22"
type input "0.21"
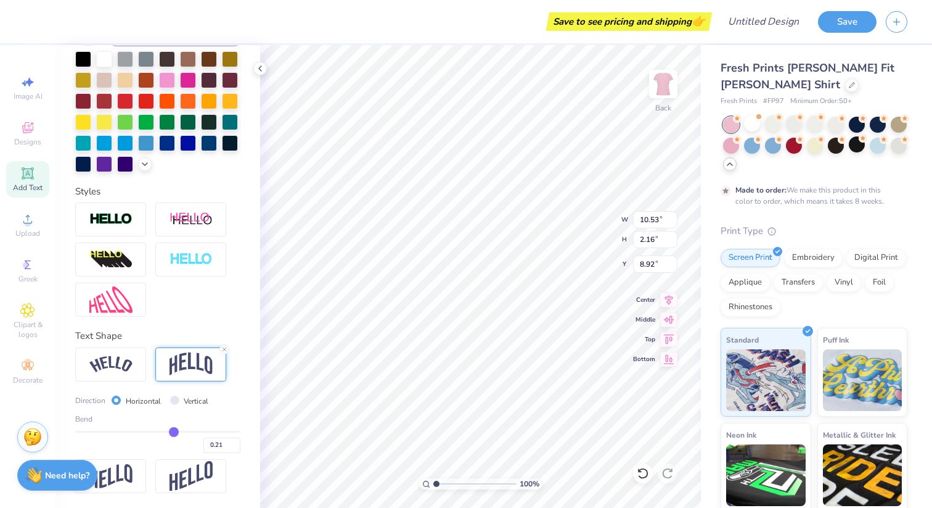
click at [175, 430] on input "range" at bounding box center [157, 431] width 165 height 2
type input "1.75"
type input "3.25"
type input "7.41"
type input "1.23"
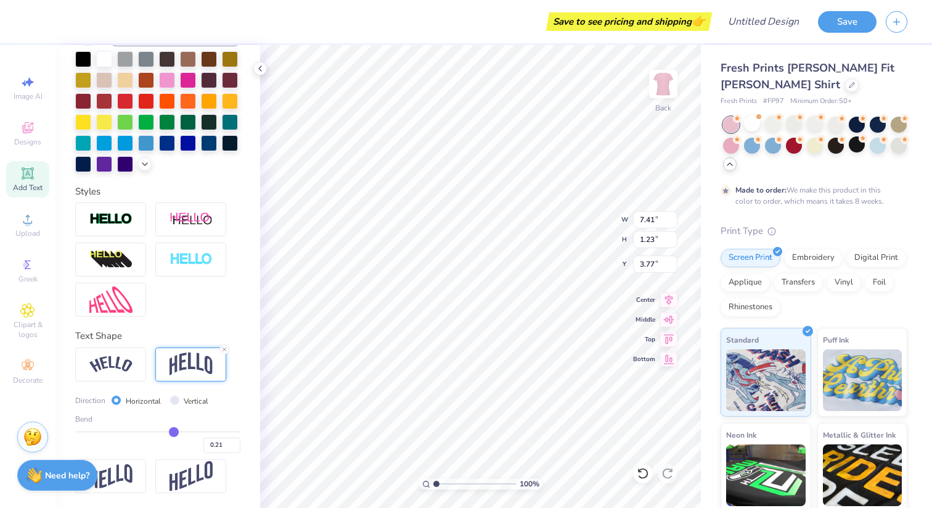
type input "3.22"
type textarea "Tigerlilies"
type textarea "the Tigerlilies"
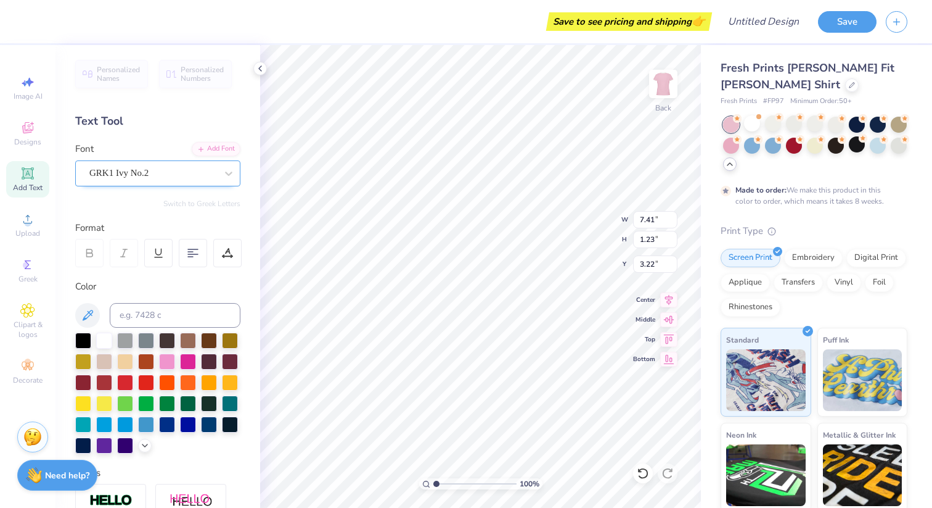
click at [155, 170] on div "GRK1 Ivy No.2" at bounding box center [153, 172] width 130 height 19
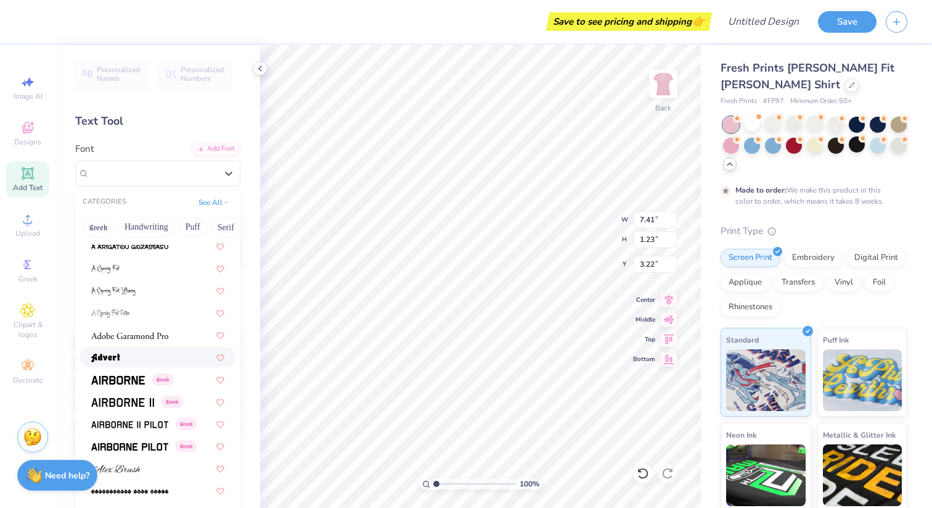
scroll to position [159, 0]
click at [125, 375] on img at bounding box center [118, 378] width 54 height 9
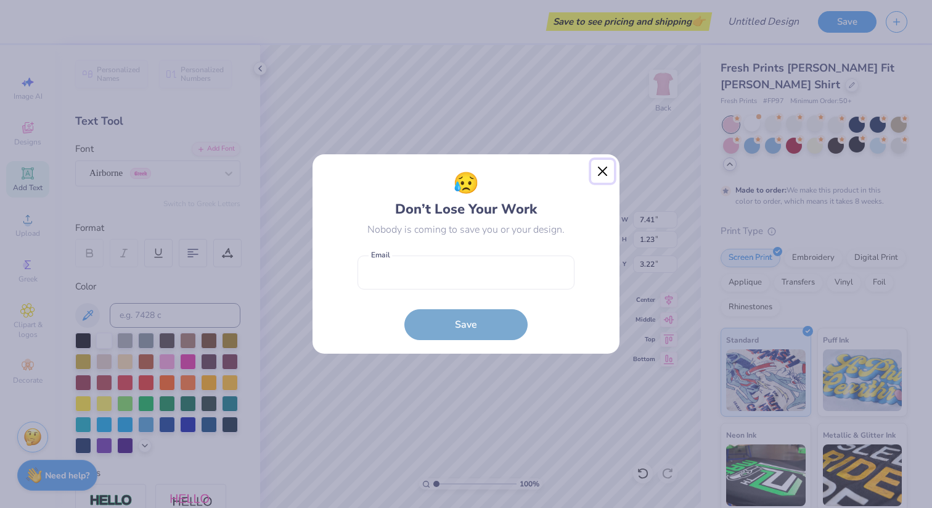
click at [601, 166] on button "Close" at bounding box center [602, 171] width 23 height 23
type input "6.84"
type input "1.19"
type input "3.24"
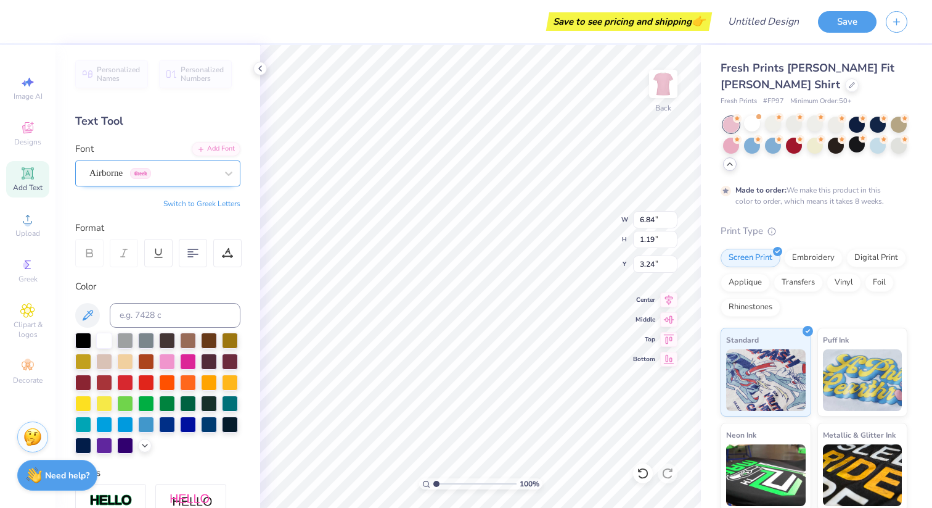
click at [146, 170] on div "Airborne Greek" at bounding box center [153, 172] width 130 height 19
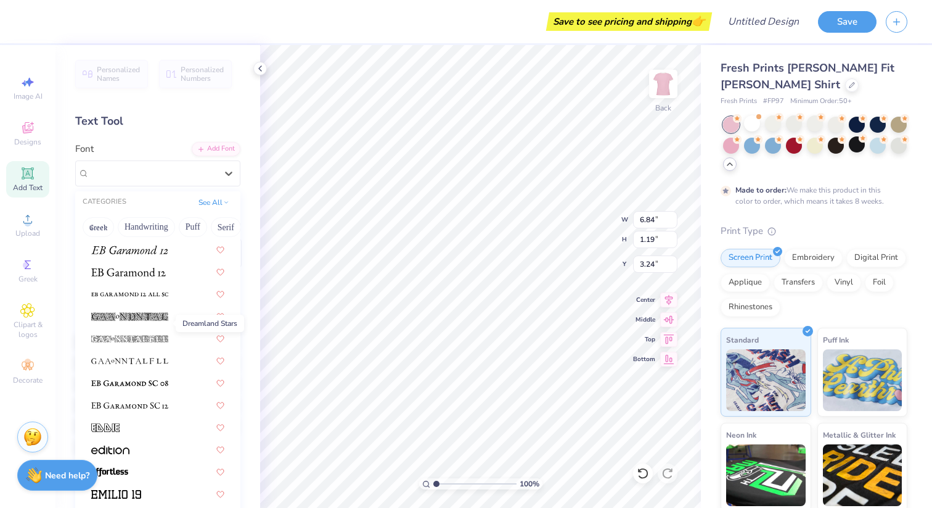
scroll to position [2475, 0]
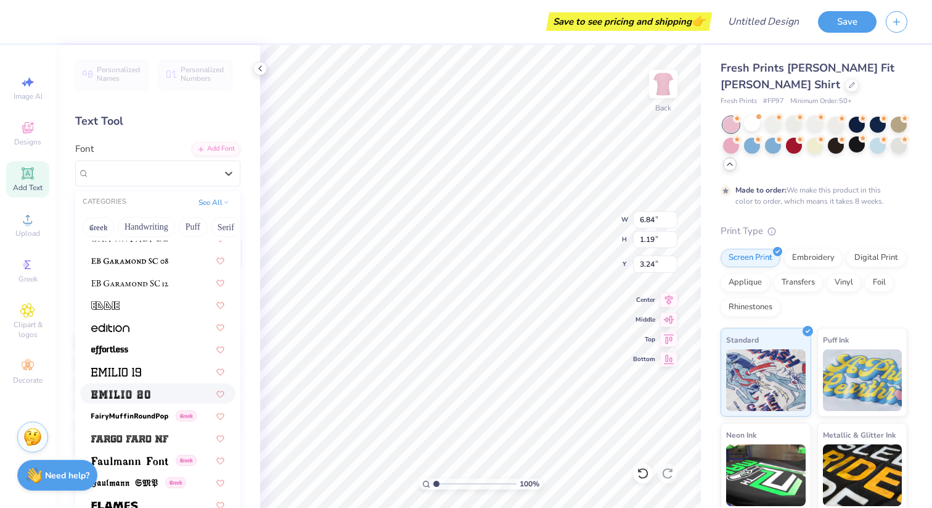
click at [157, 387] on div at bounding box center [157, 393] width 133 height 13
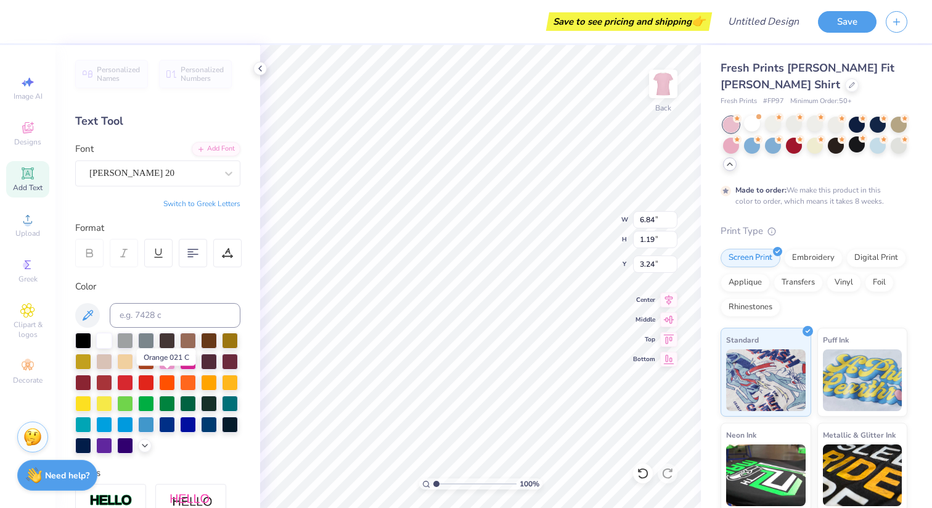
type input "9.63"
type input "1.60"
type input "3.04"
type input "8.12"
type input "1.34"
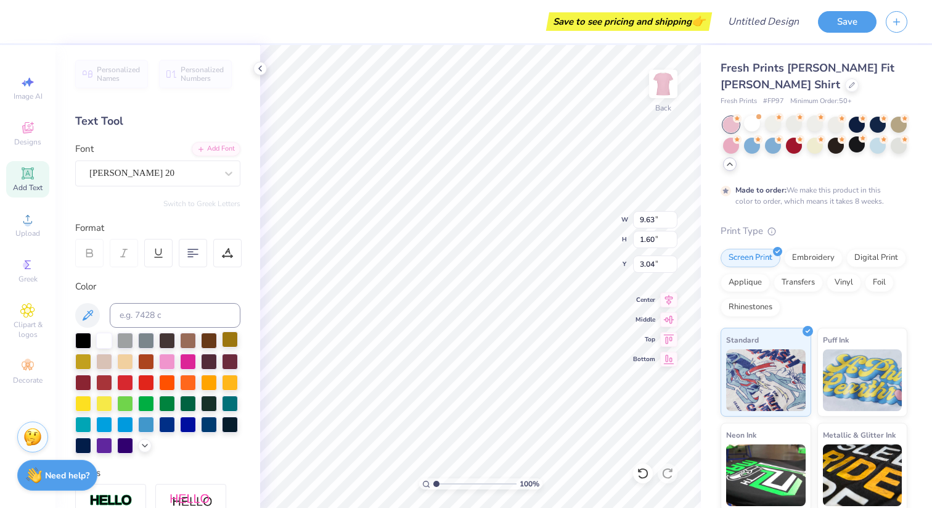
type input "3.29"
type input "3.00"
click at [23, 170] on icon at bounding box center [28, 173] width 12 height 12
type textarea "71"
click at [131, 178] on div "Super Dream" at bounding box center [153, 172] width 130 height 19
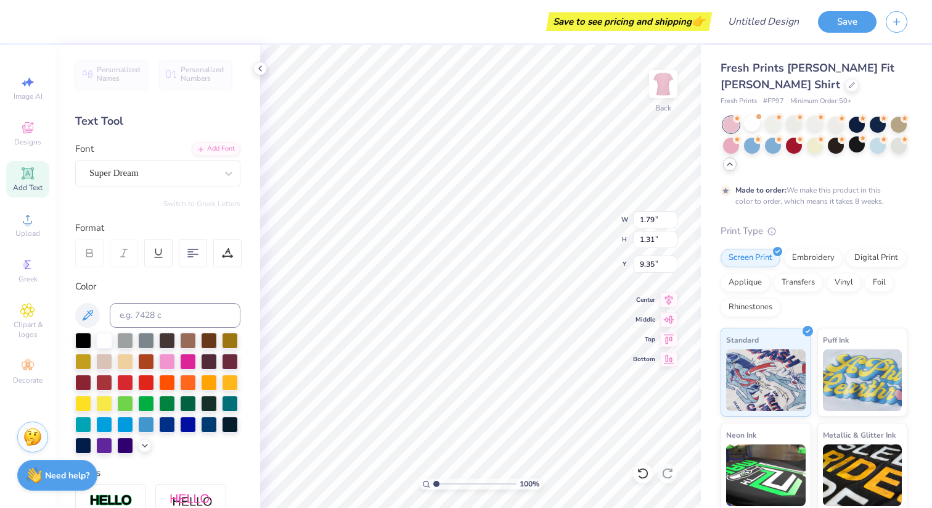
type input "8.12"
type input "1.34"
type input "3.00"
type input "1.79"
type input "1.31"
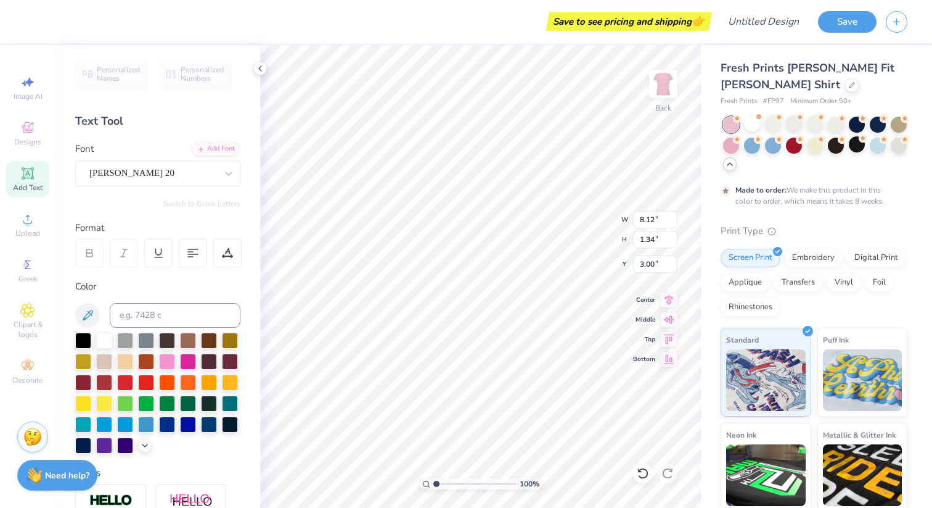
type input "9.35"
click at [144, 168] on div "Super Dream" at bounding box center [153, 172] width 130 height 19
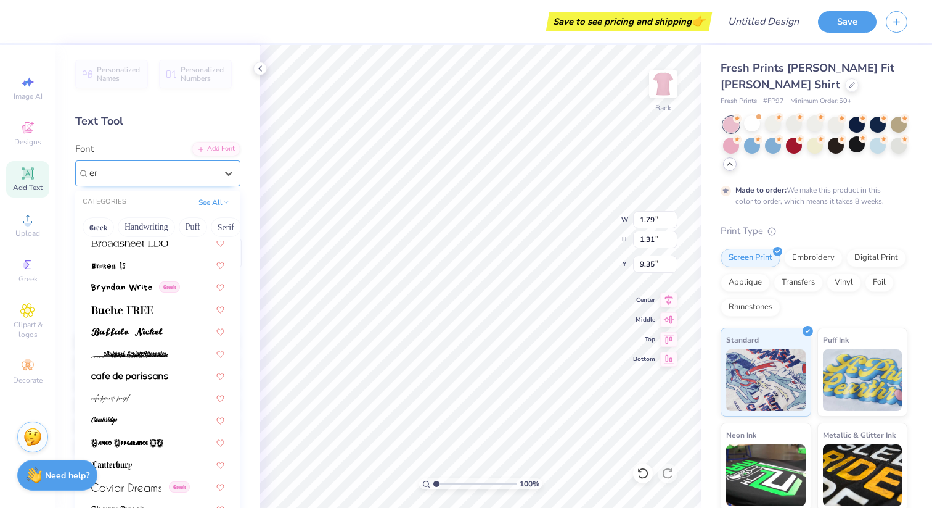
scroll to position [0, 0]
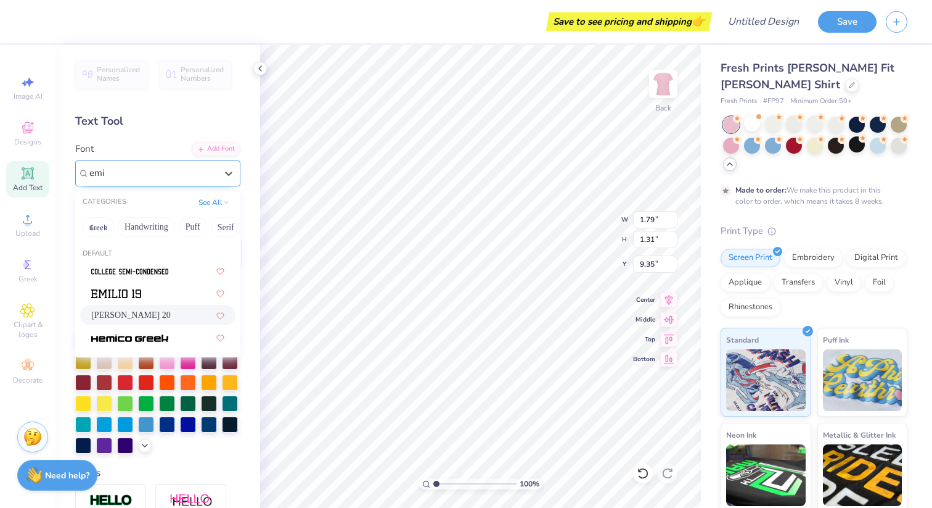
click at [156, 315] on div "[PERSON_NAME] 20" at bounding box center [157, 314] width 133 height 13
type input "emi"
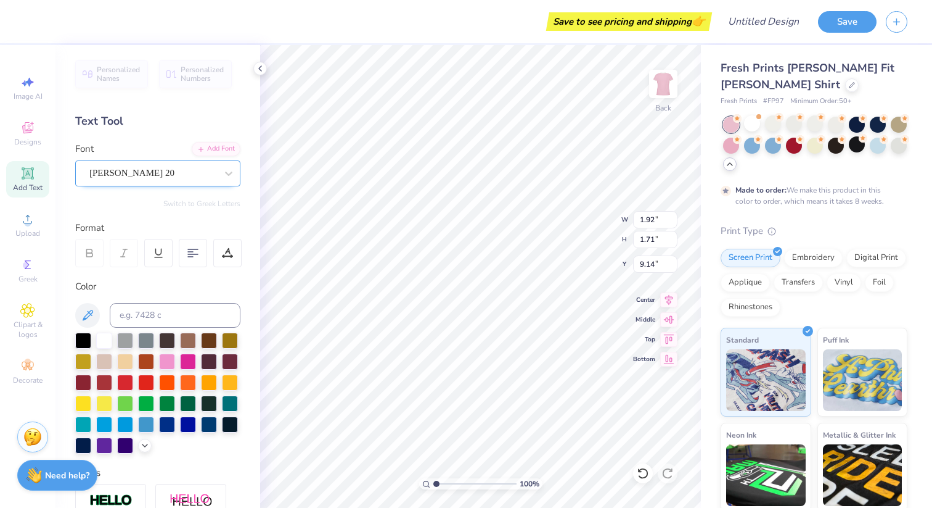
type input "4.94"
click at [24, 309] on icon at bounding box center [28, 310] width 14 height 14
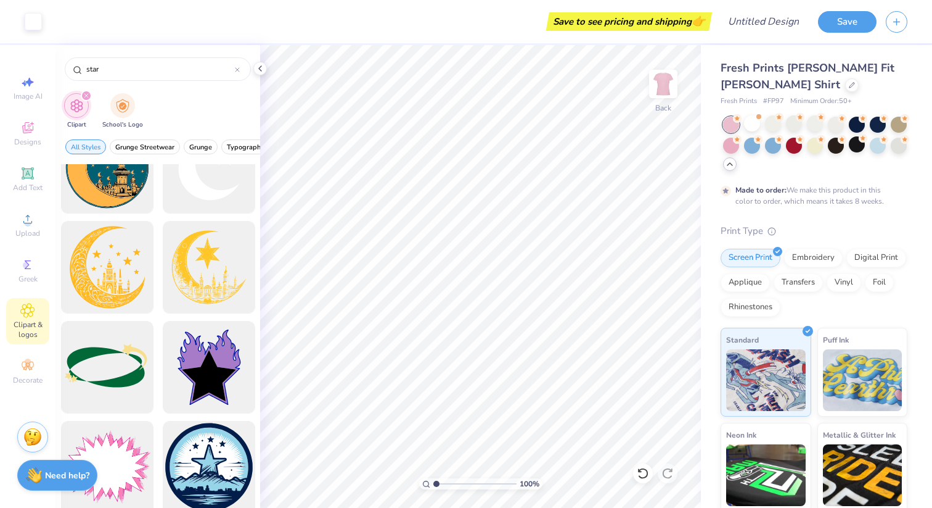
scroll to position [560, 0]
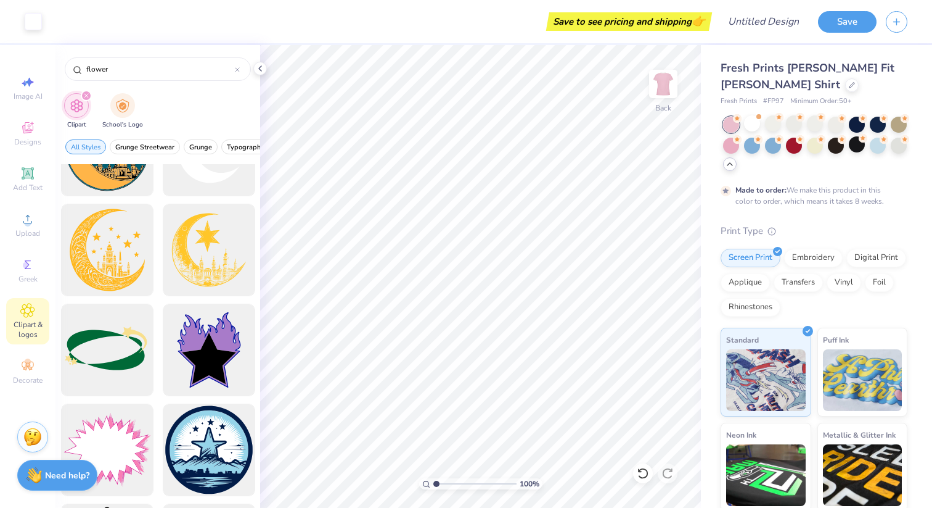
type input "flower"
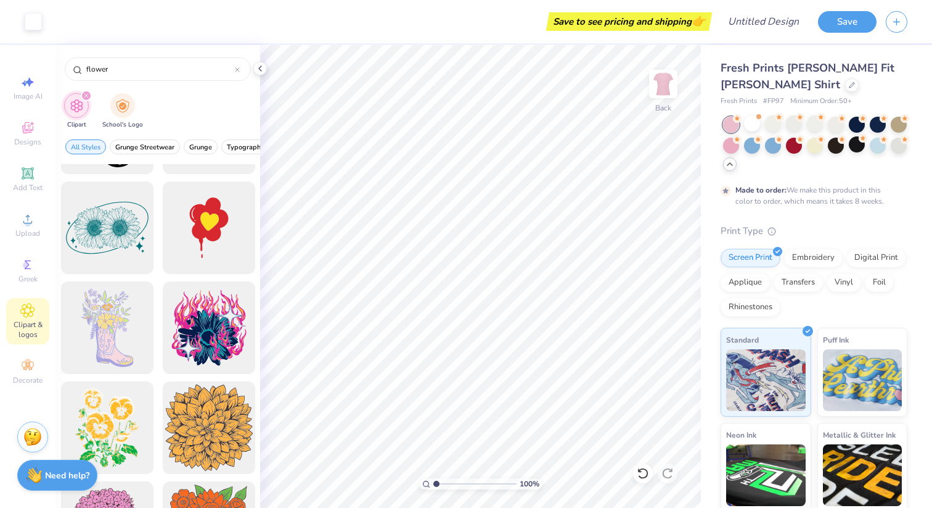
scroll to position [2158, 0]
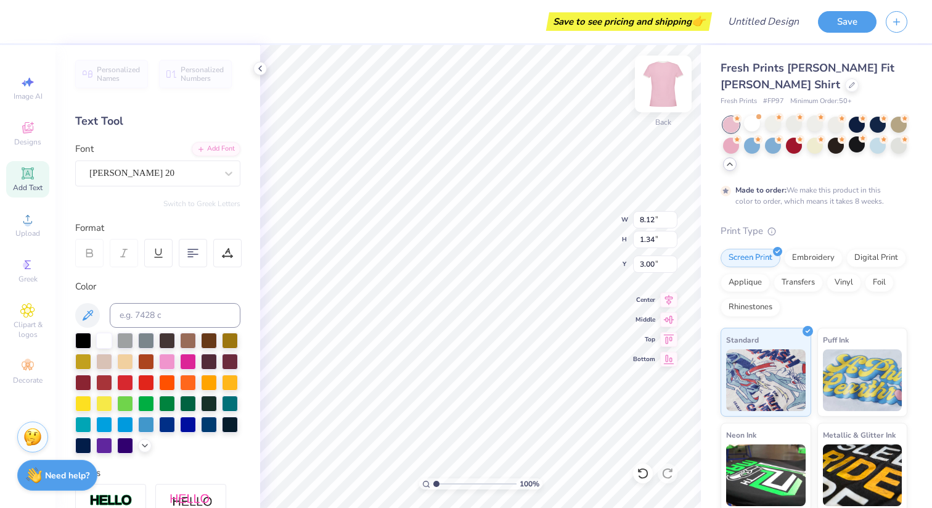
click at [656, 96] on img at bounding box center [663, 83] width 49 height 49
click at [668, 87] on img at bounding box center [663, 83] width 49 height 49
click at [671, 76] on img at bounding box center [663, 83] width 49 height 49
type input "8.21"
type input "1.36"
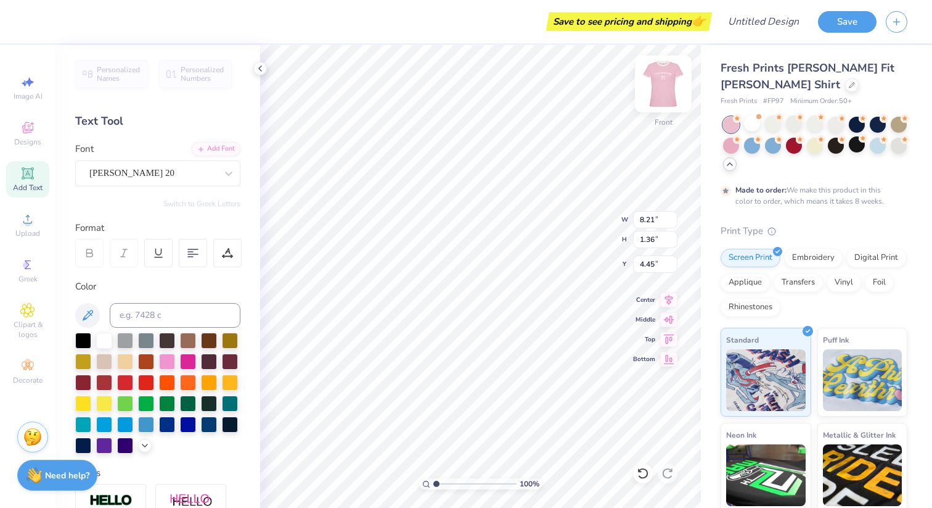
type input "4.45"
type input "9.58"
type input "1.59"
type input "3.56"
type input "1.94"
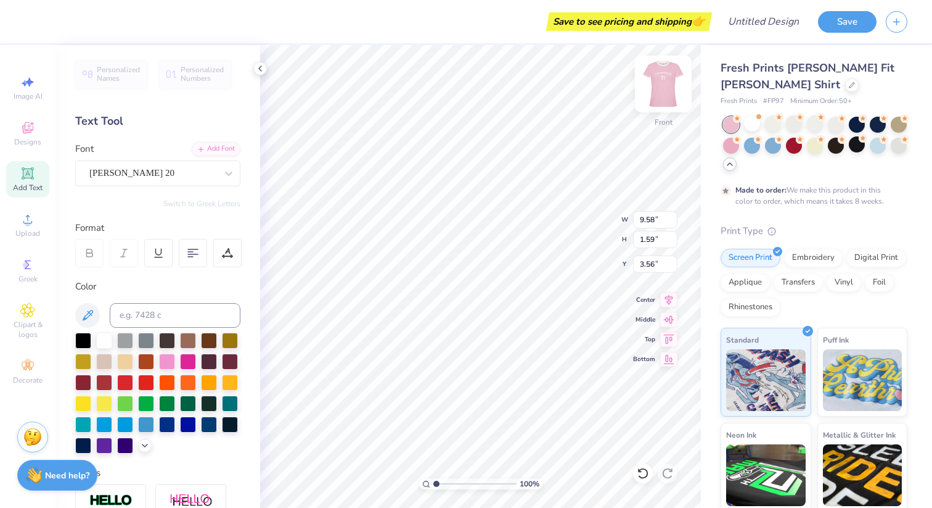
type input "1.73"
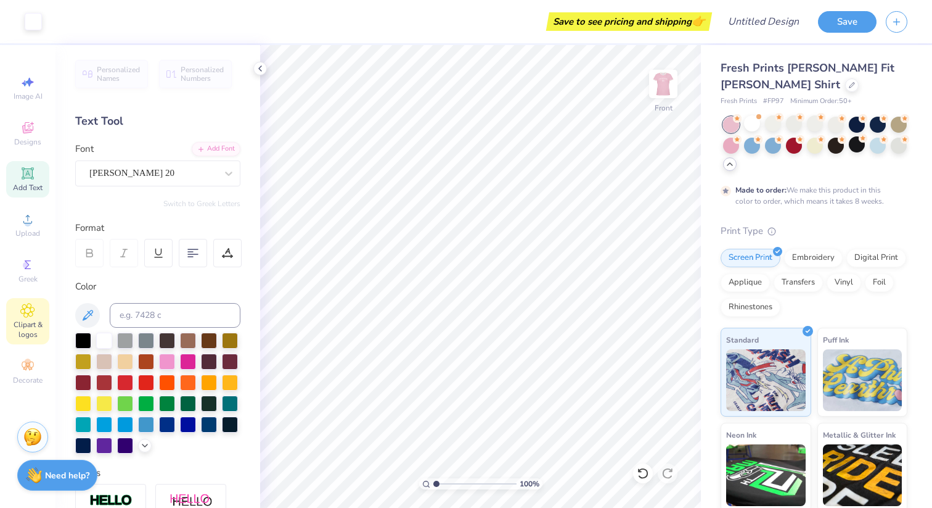
click at [27, 324] on span "Clipart & logos" at bounding box center [27, 329] width 43 height 20
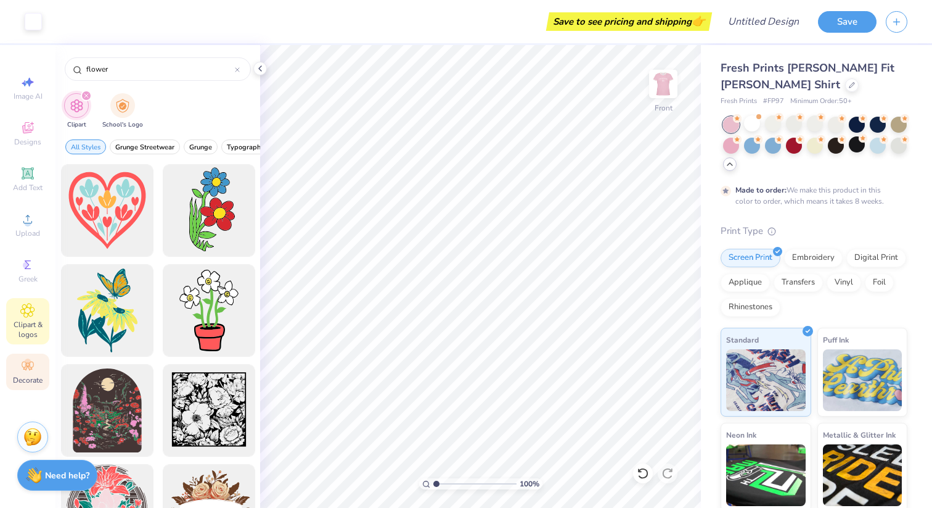
click at [23, 375] on span "Decorate" at bounding box center [28, 380] width 30 height 10
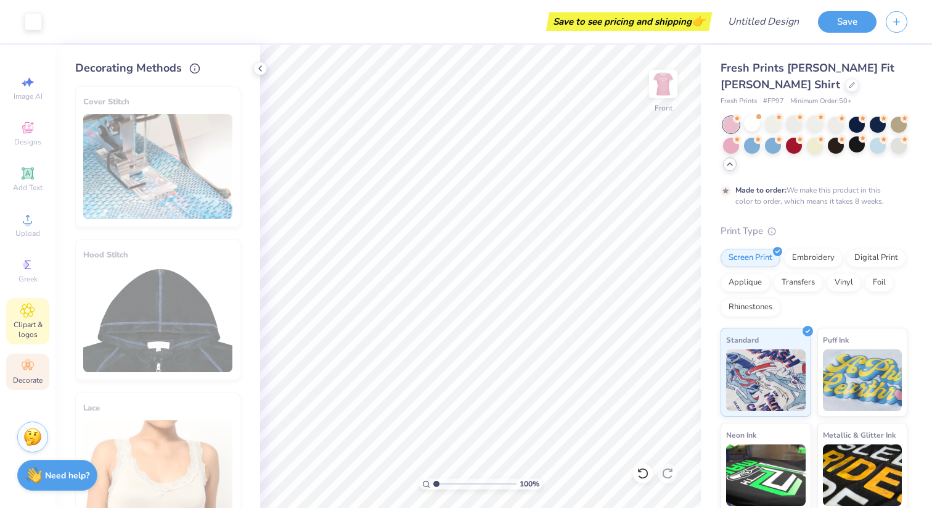
click at [23, 318] on div "Clipart & logos" at bounding box center [27, 321] width 43 height 46
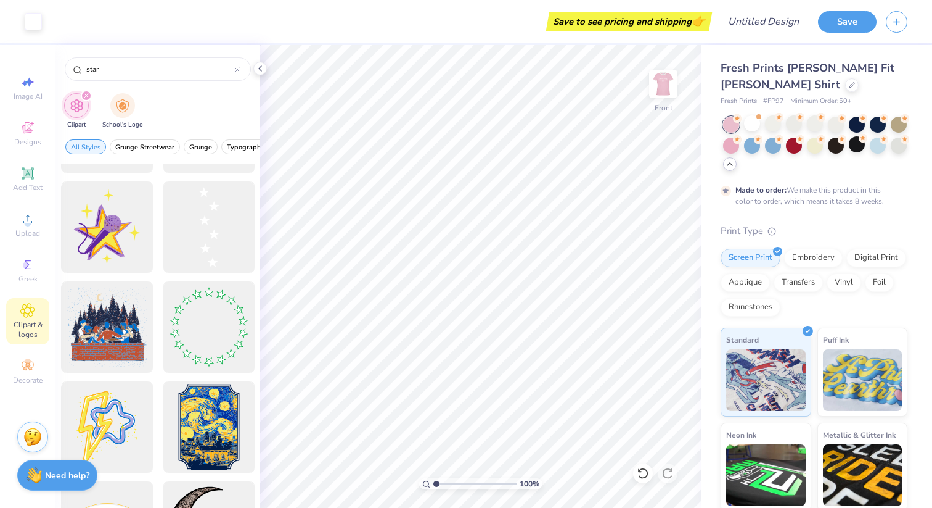
scroll to position [1366, 0]
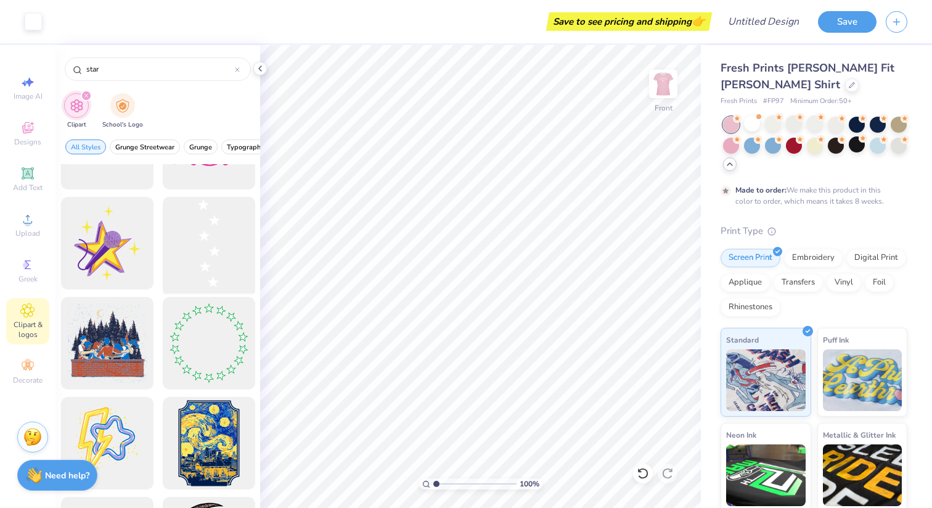
click at [220, 255] on div at bounding box center [209, 243] width 102 height 102
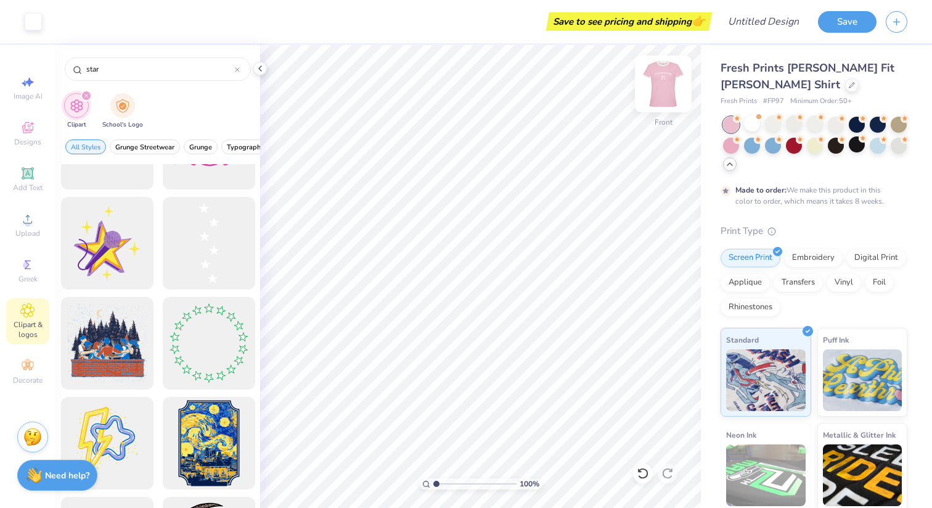
click at [667, 88] on img at bounding box center [663, 83] width 49 height 49
click at [667, 81] on img at bounding box center [663, 83] width 49 height 49
